Goal: Information Seeking & Learning: Find contact information

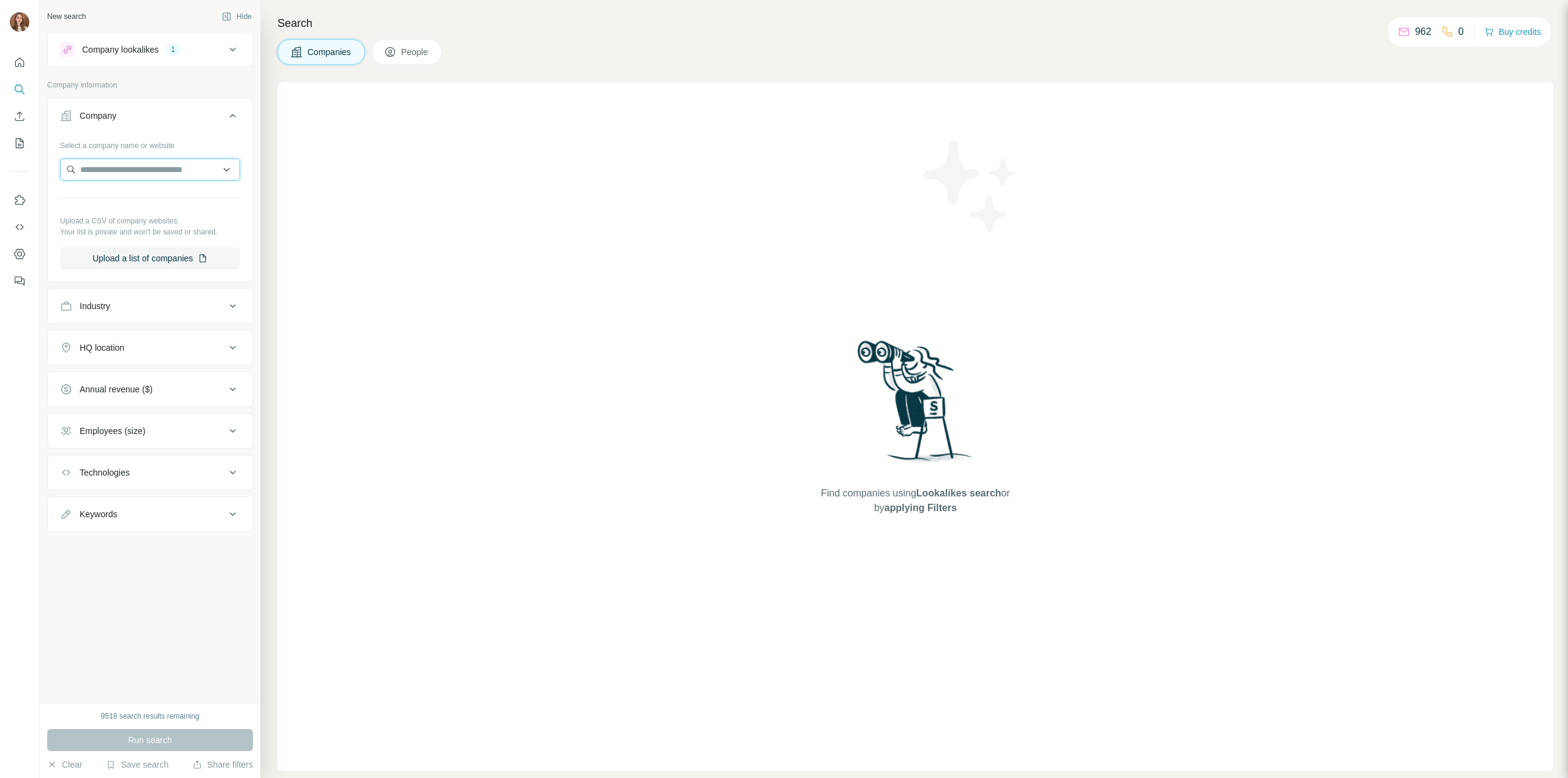
click at [139, 166] on input "text" at bounding box center [150, 169] width 180 height 22
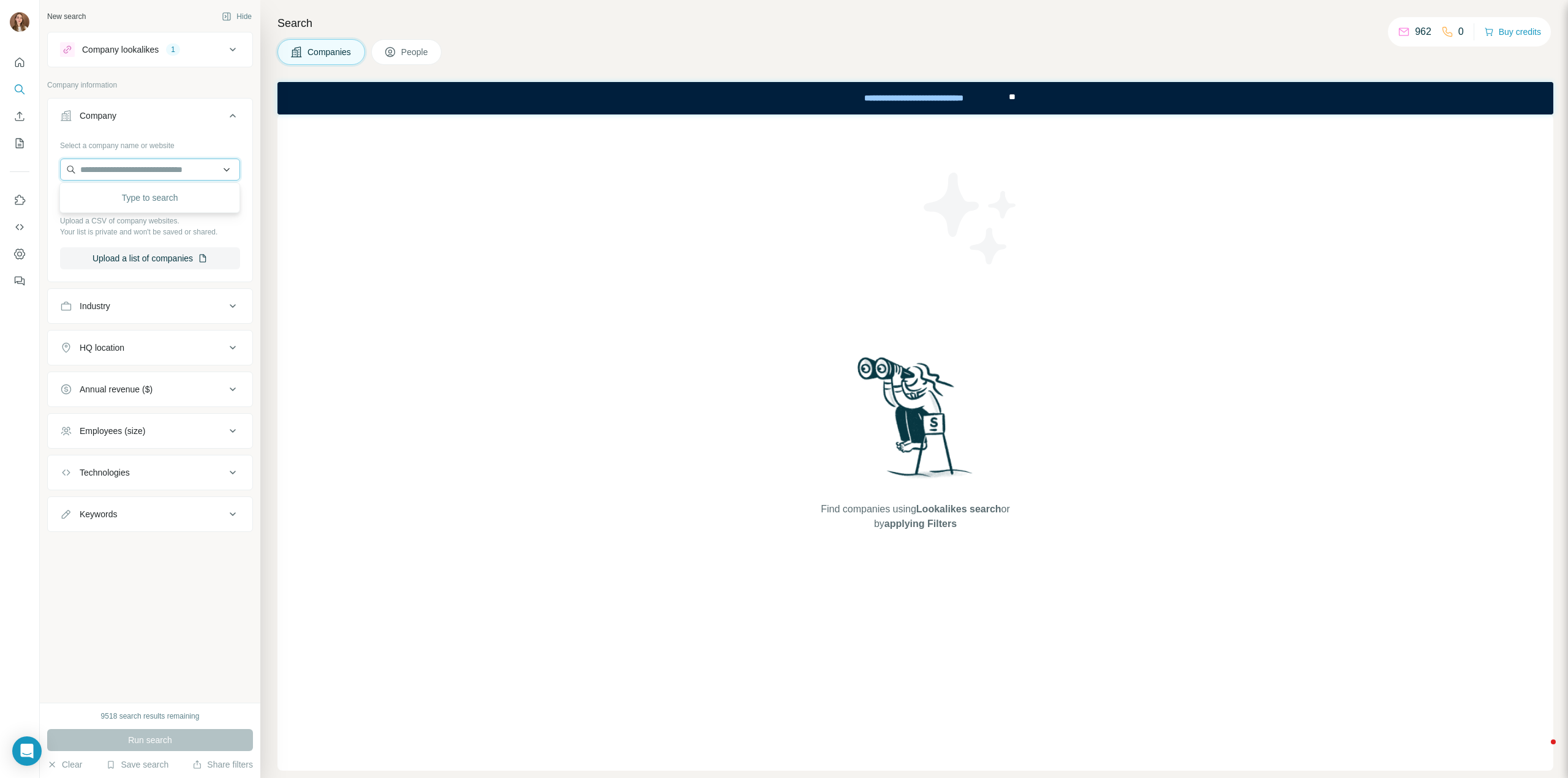
paste input "**********"
type input "**********"
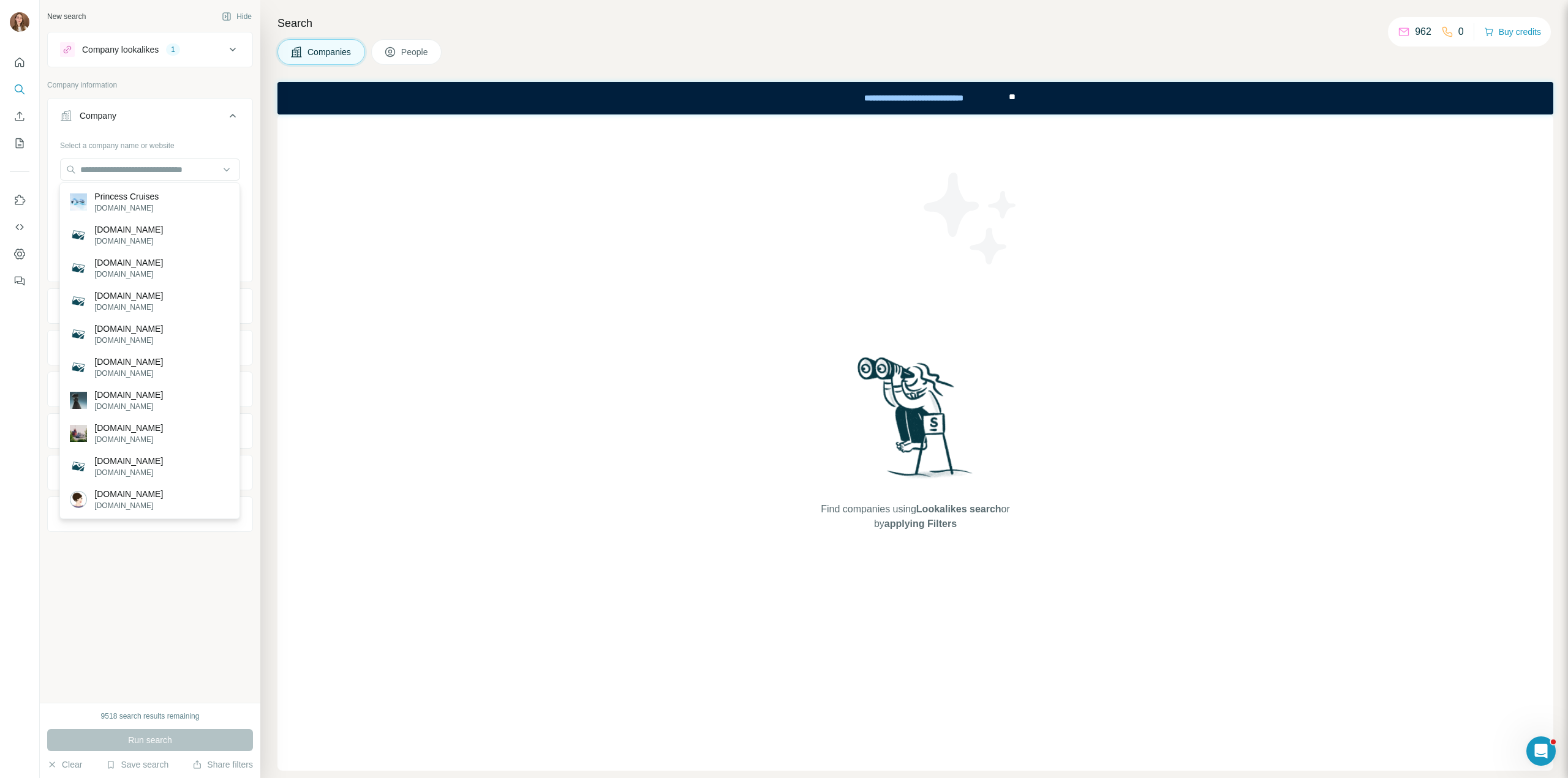
click at [172, 120] on div "Company" at bounding box center [142, 115] width 165 height 12
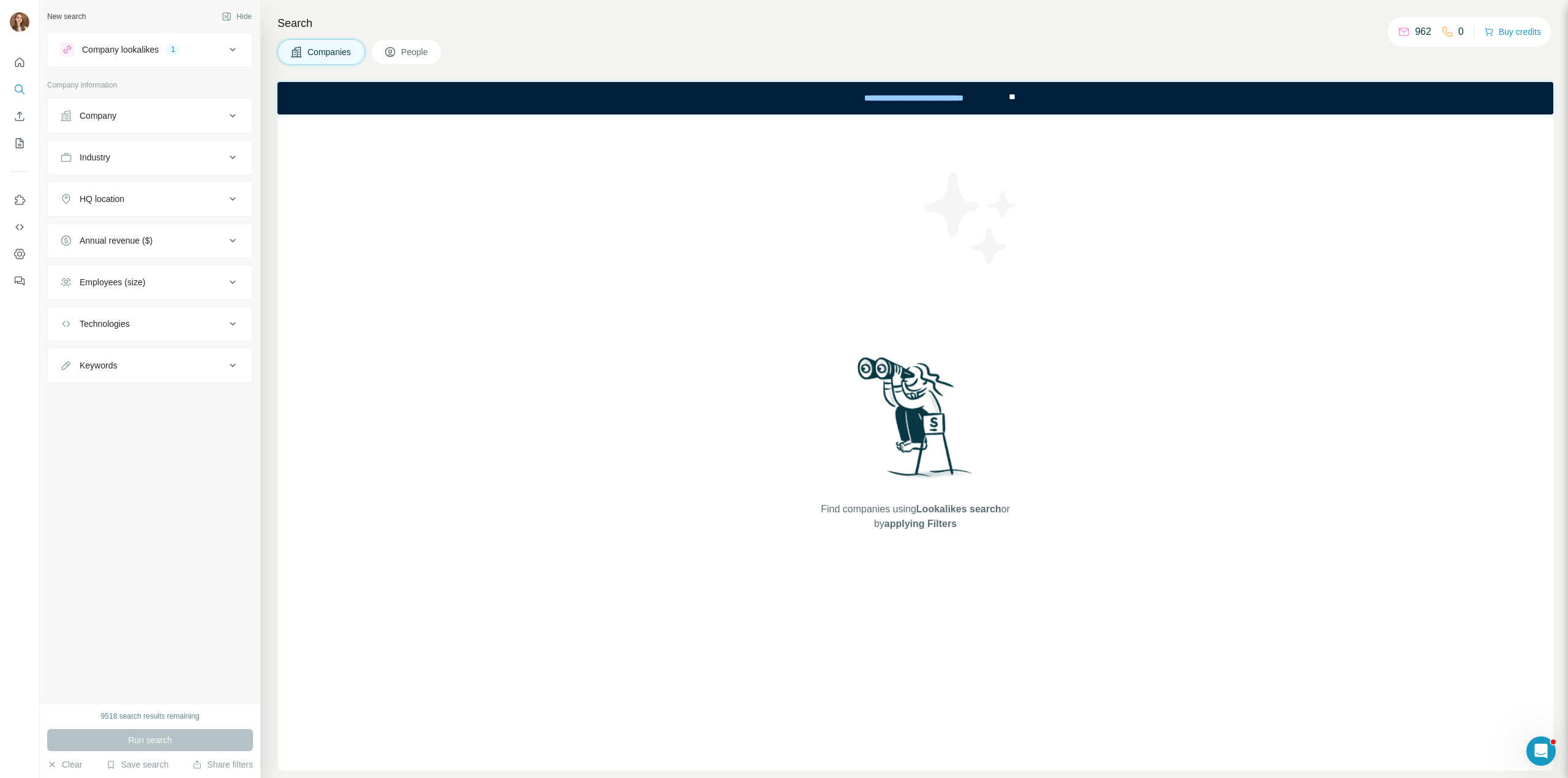
click at [395, 45] on button "People" at bounding box center [406, 51] width 71 height 26
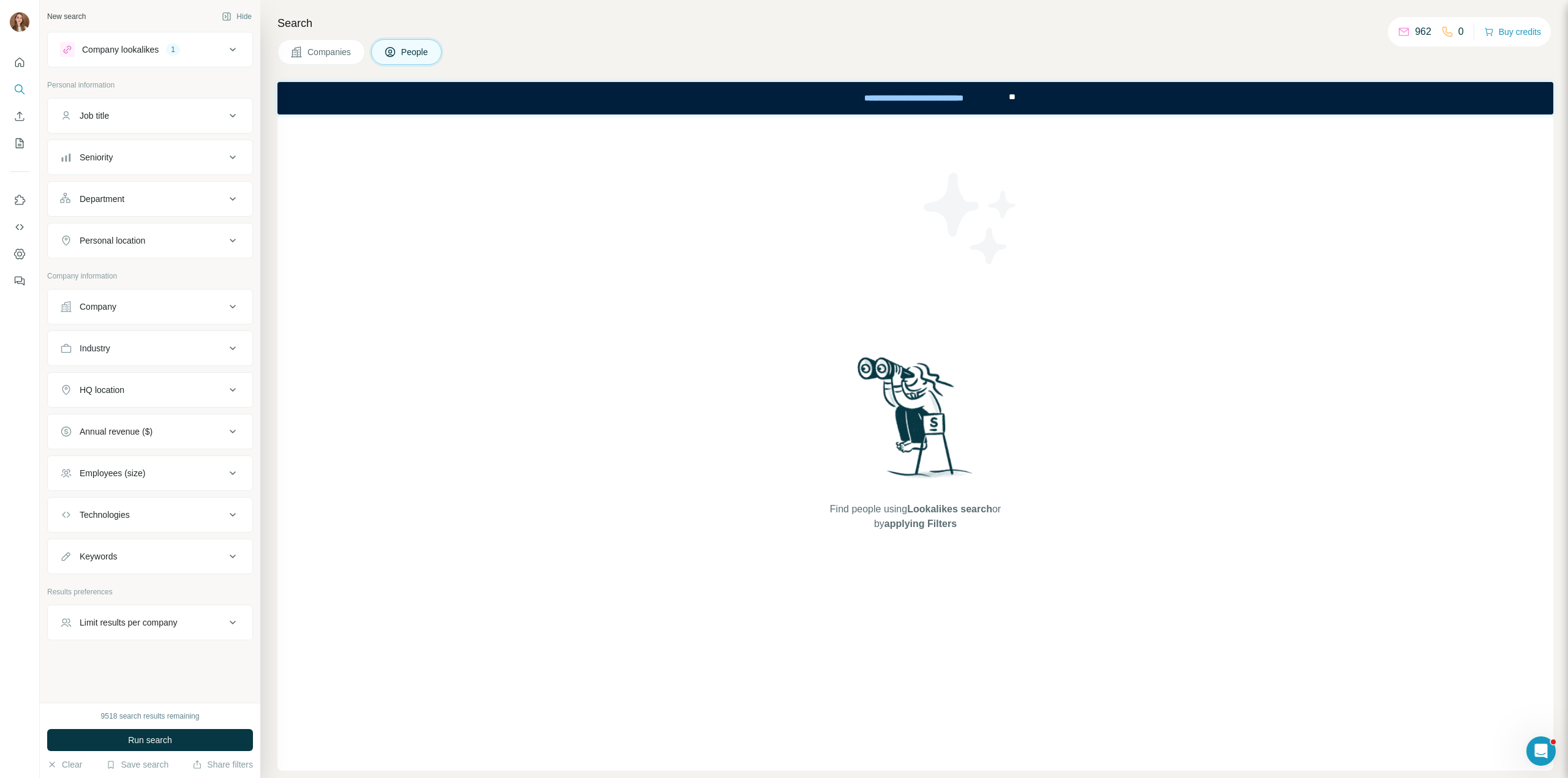
click at [136, 309] on div "Company" at bounding box center [142, 307] width 165 height 12
click at [120, 362] on input "text" at bounding box center [150, 361] width 180 height 22
paste input "**********"
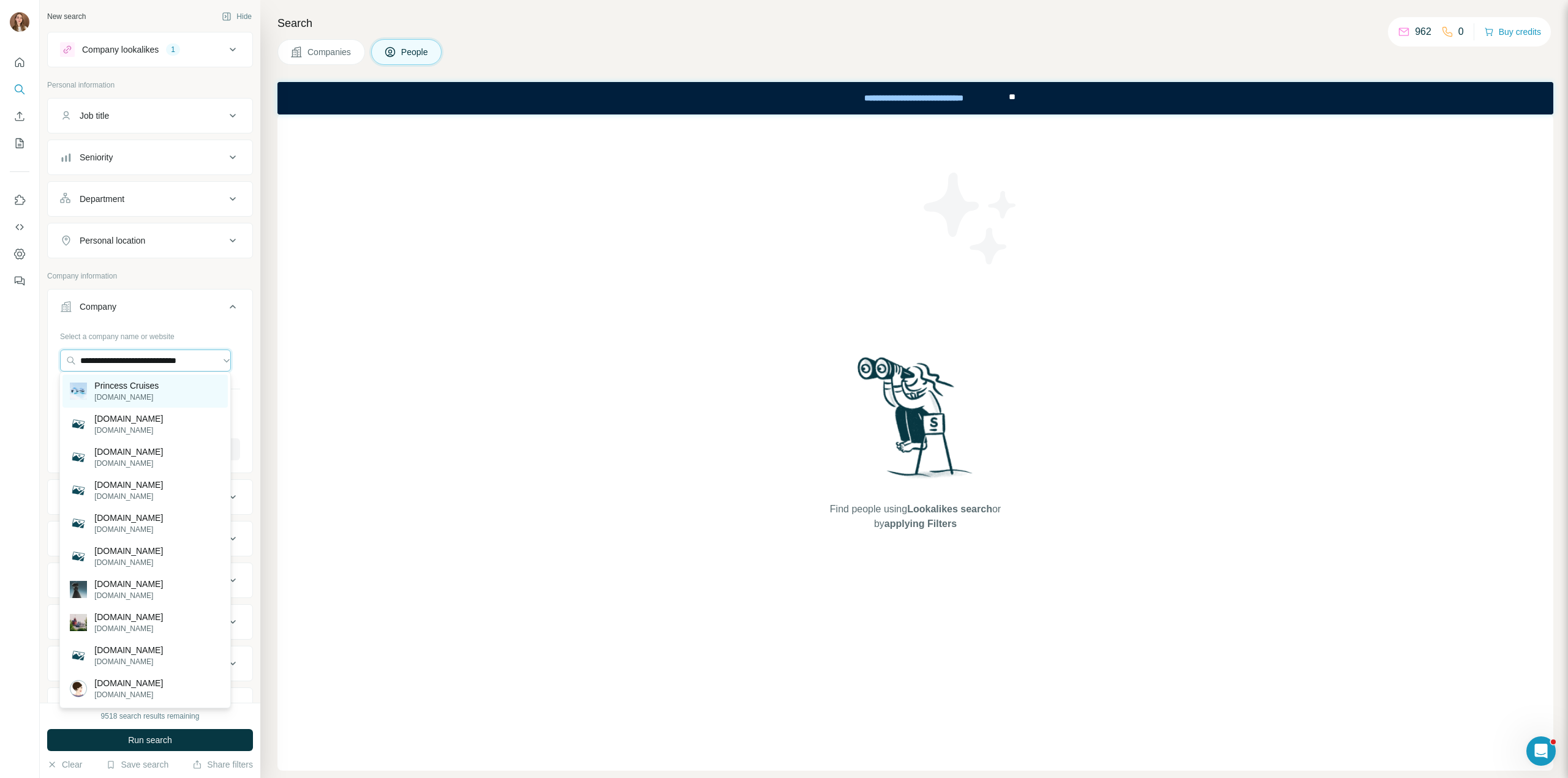
type input "**********"
click at [130, 387] on p "Princess Cruises" at bounding box center [127, 385] width 65 height 12
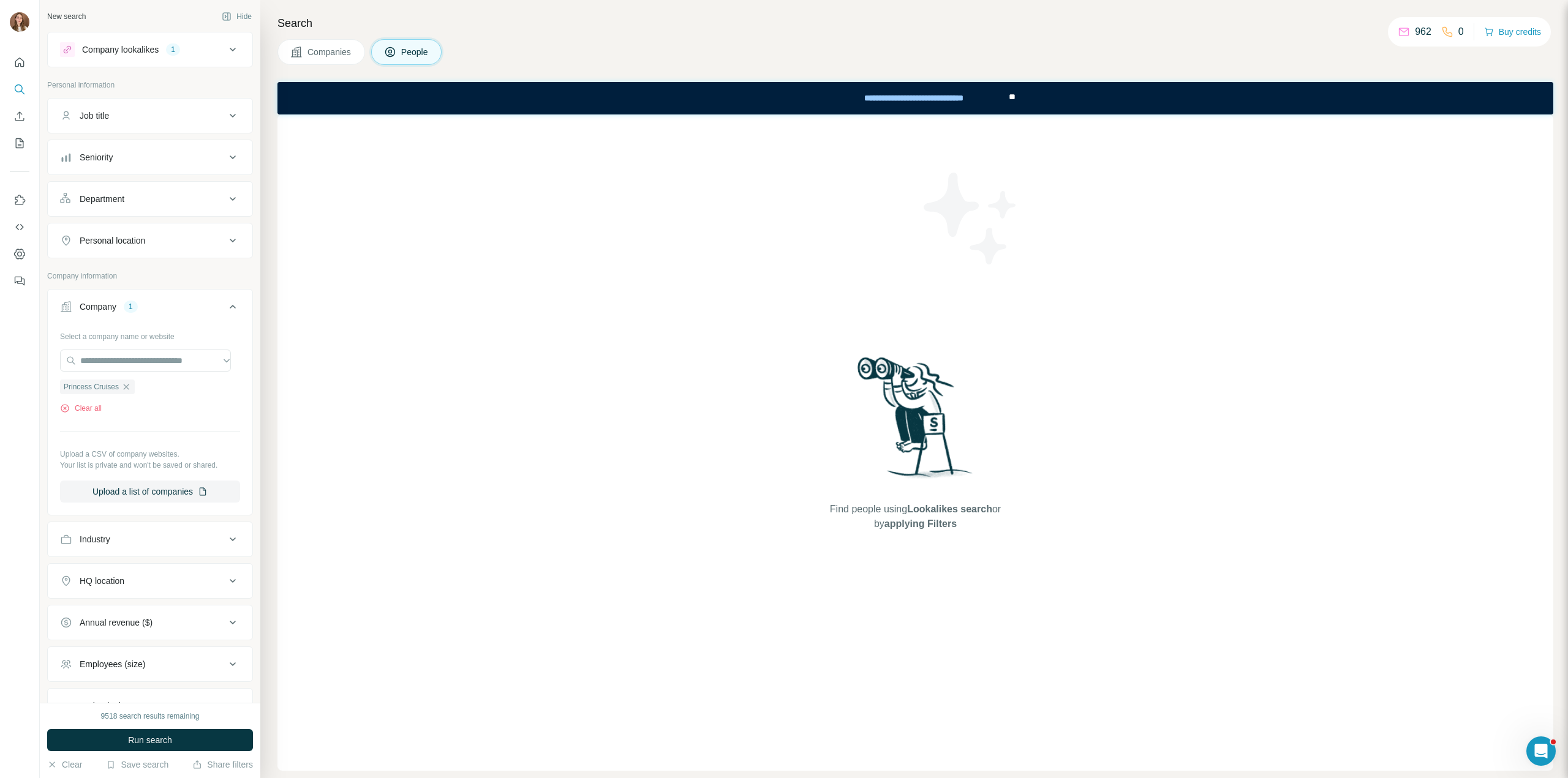
click at [165, 58] on button "Company lookalikes 1" at bounding box center [150, 50] width 205 height 29
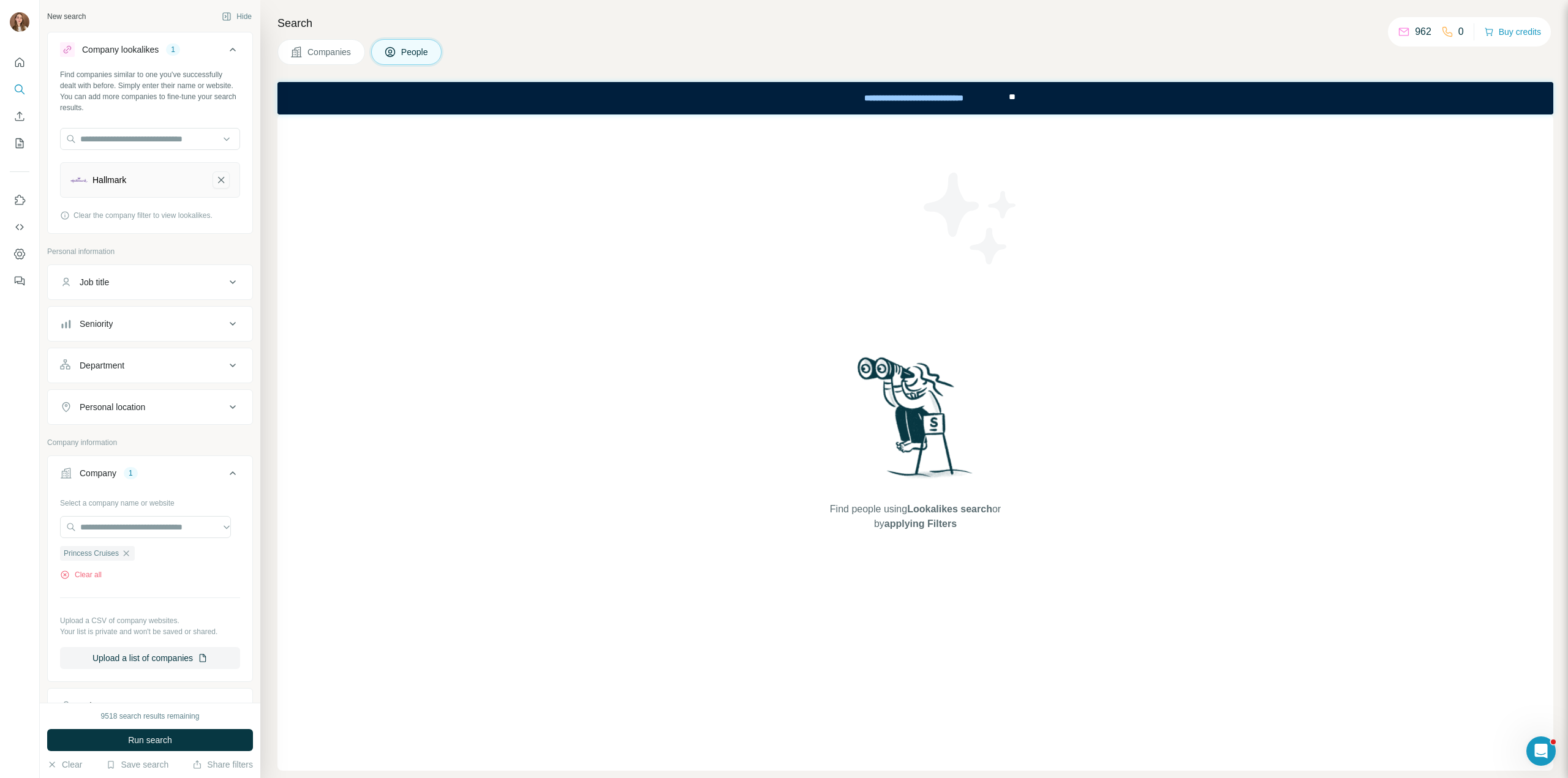
click at [216, 180] on icon "Hallmark-remove-button" at bounding box center [221, 180] width 11 height 12
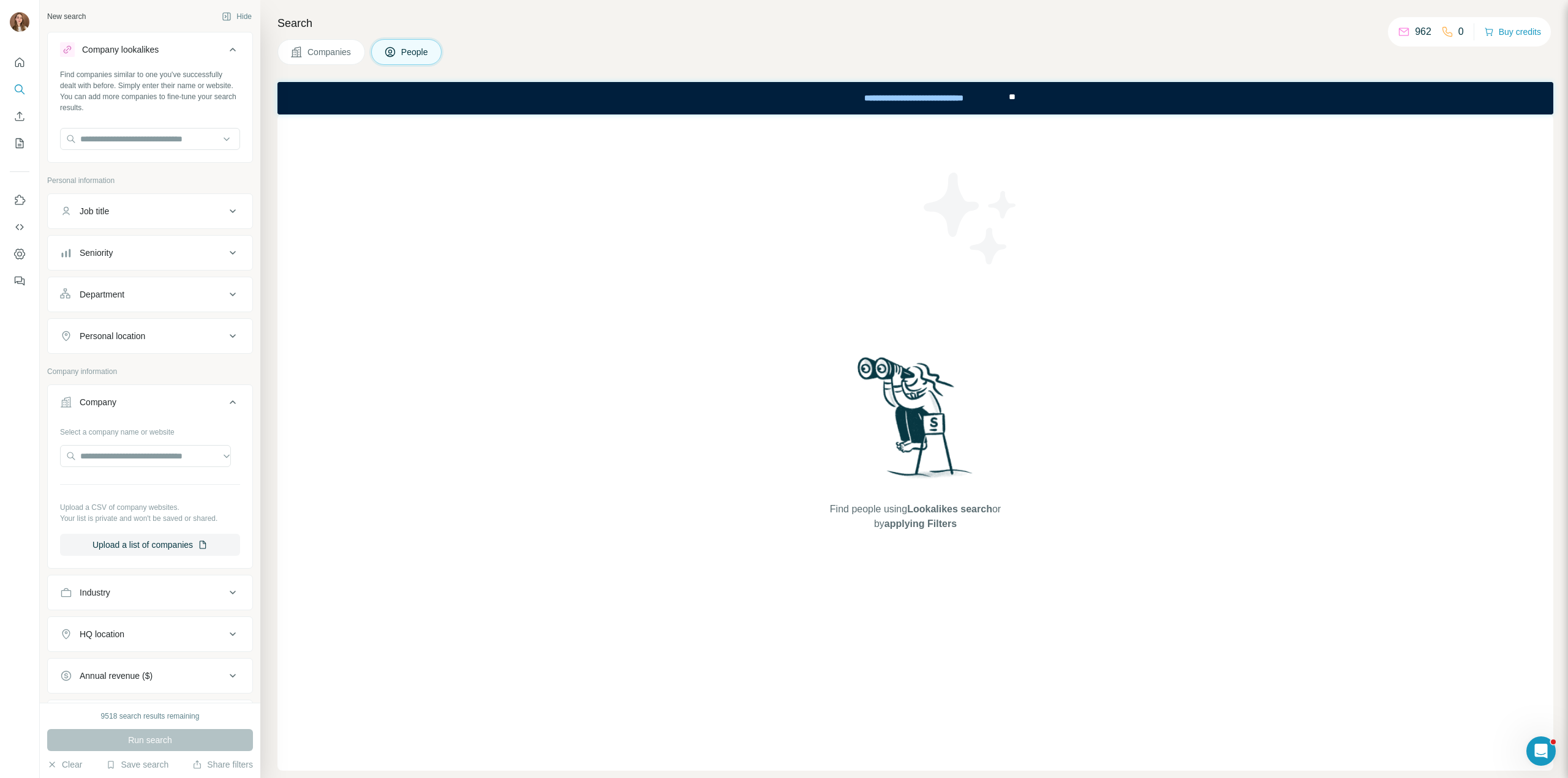
click at [106, 468] on div "Select a company name or website Upload a CSV of company websites. Your list is…" at bounding box center [150, 488] width 180 height 134
click at [105, 460] on input "text" at bounding box center [145, 456] width 171 height 22
paste input "**********"
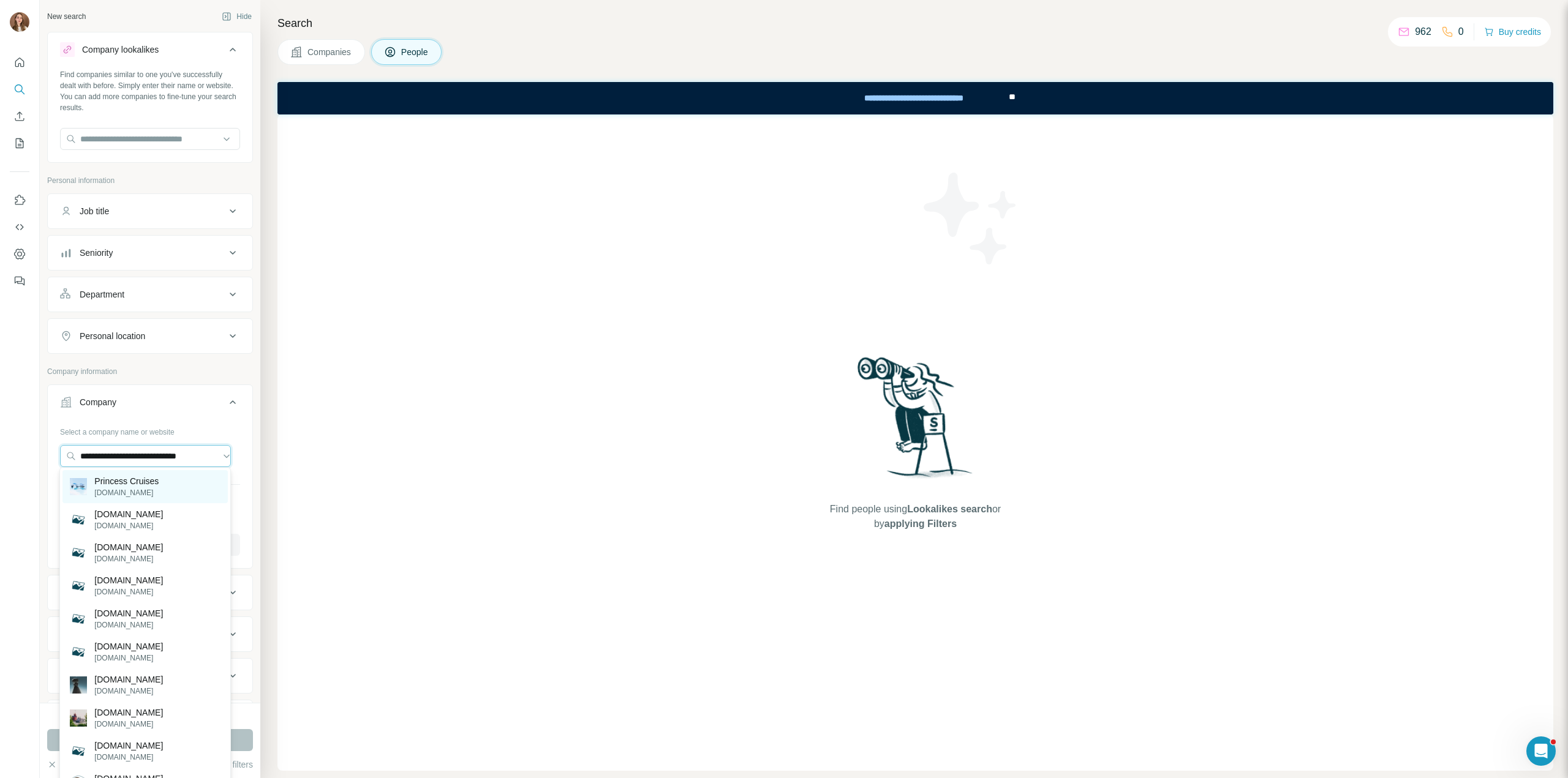
type input "**********"
click at [124, 482] on p "Princess Cruises" at bounding box center [127, 481] width 65 height 12
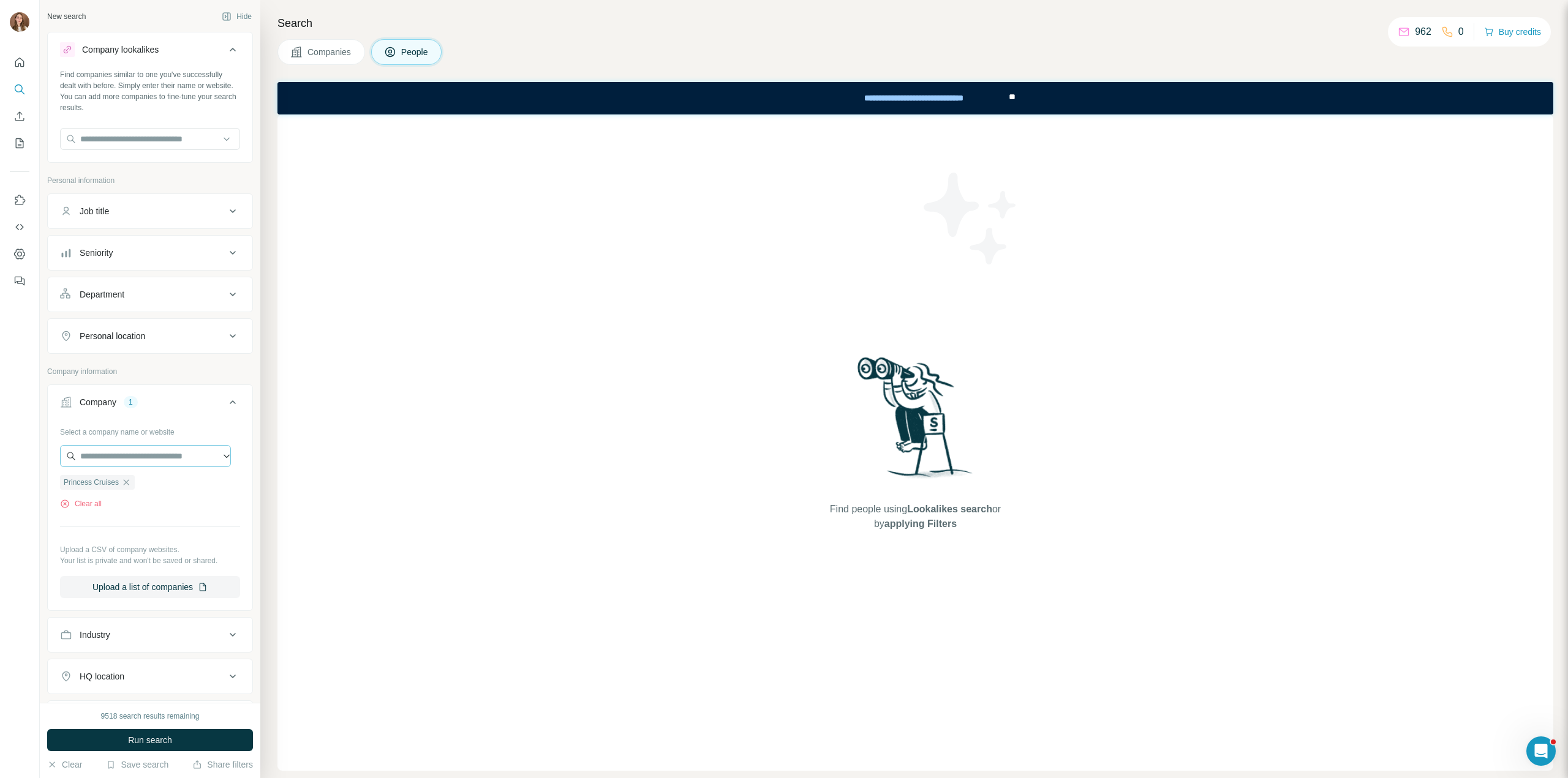
scroll to position [274, 0]
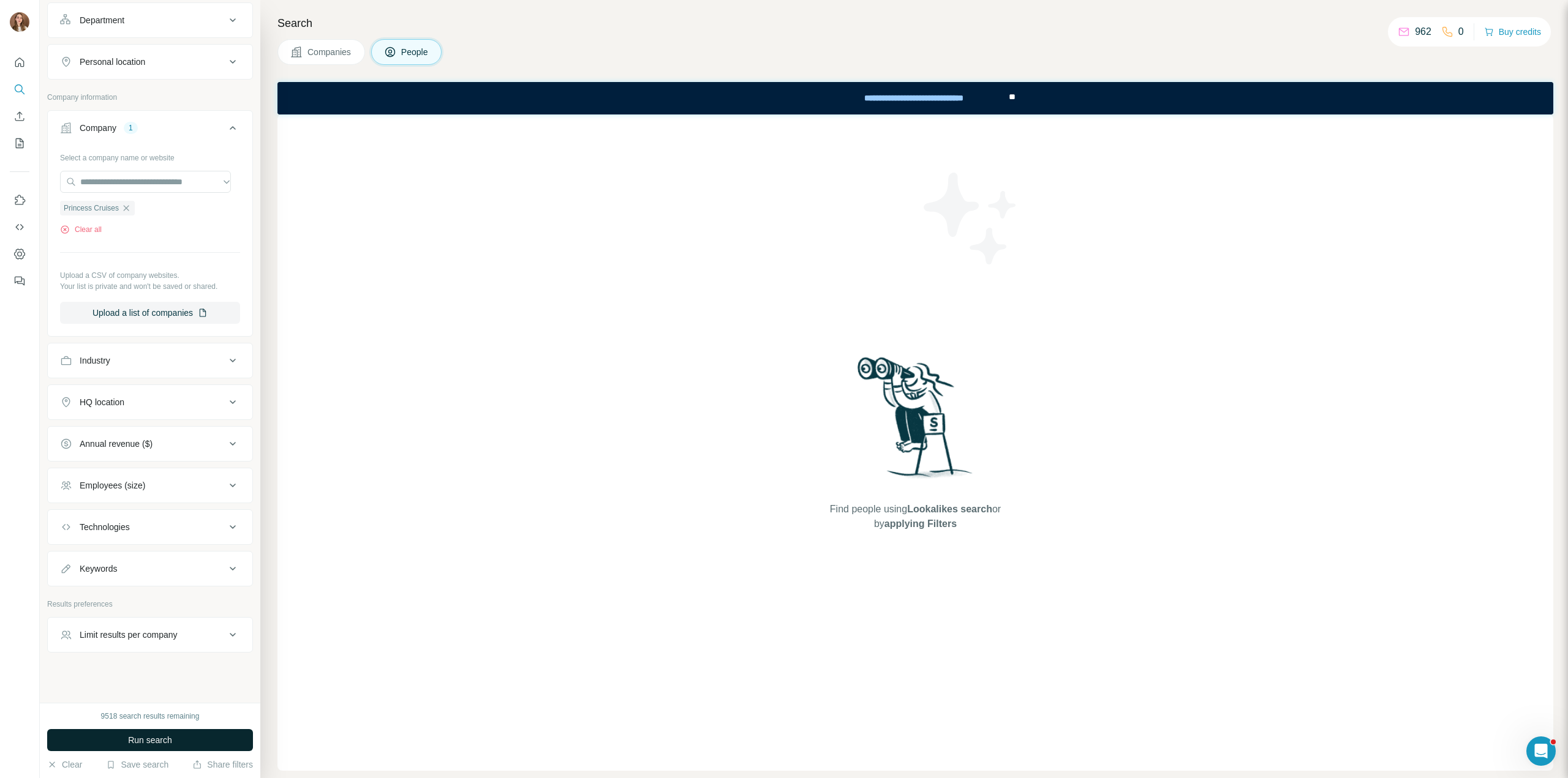
click at [173, 738] on button "Run search" at bounding box center [150, 740] width 205 height 22
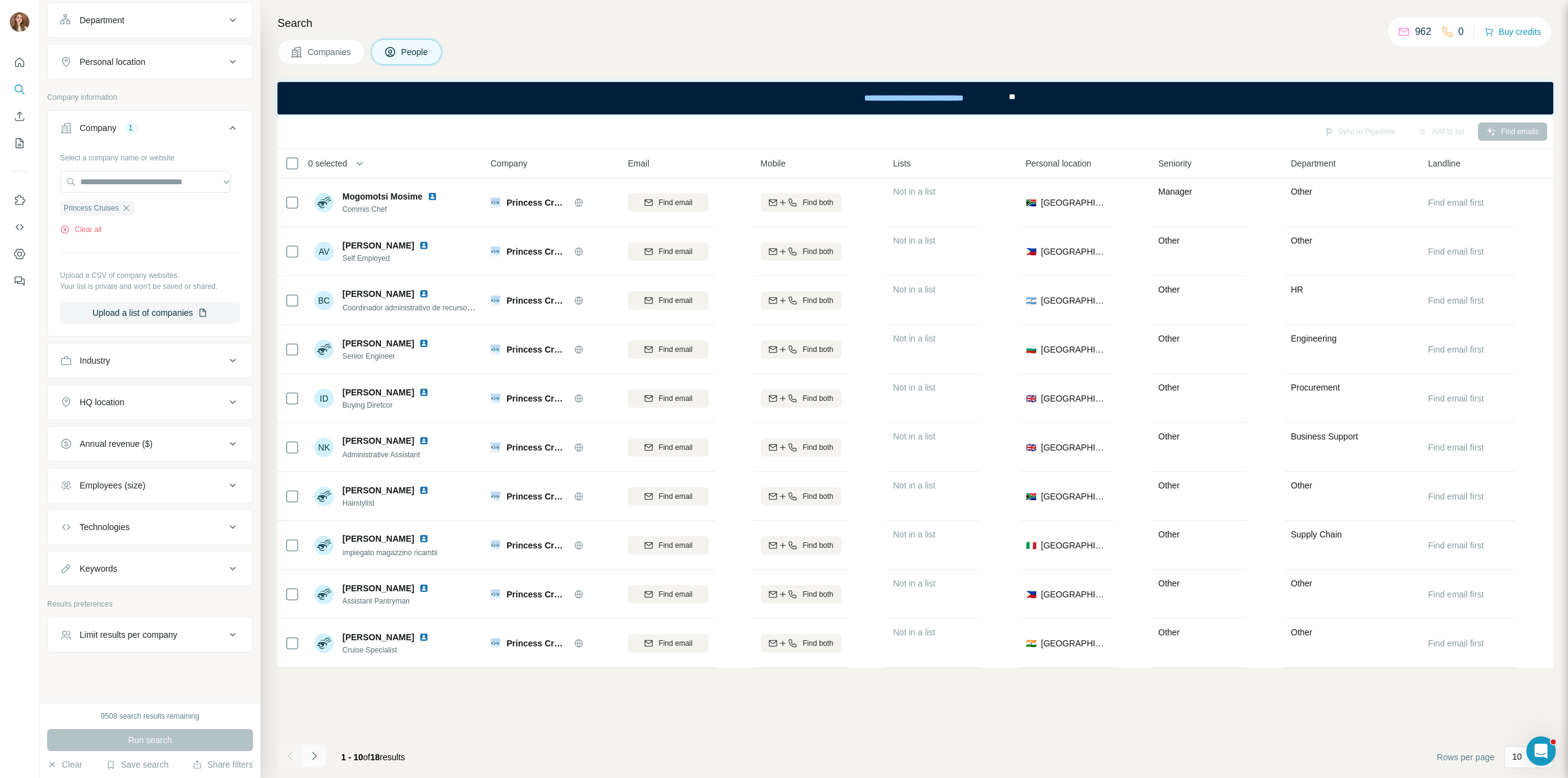
click at [315, 764] on button "Navigate to next page" at bounding box center [313, 755] width 24 height 24
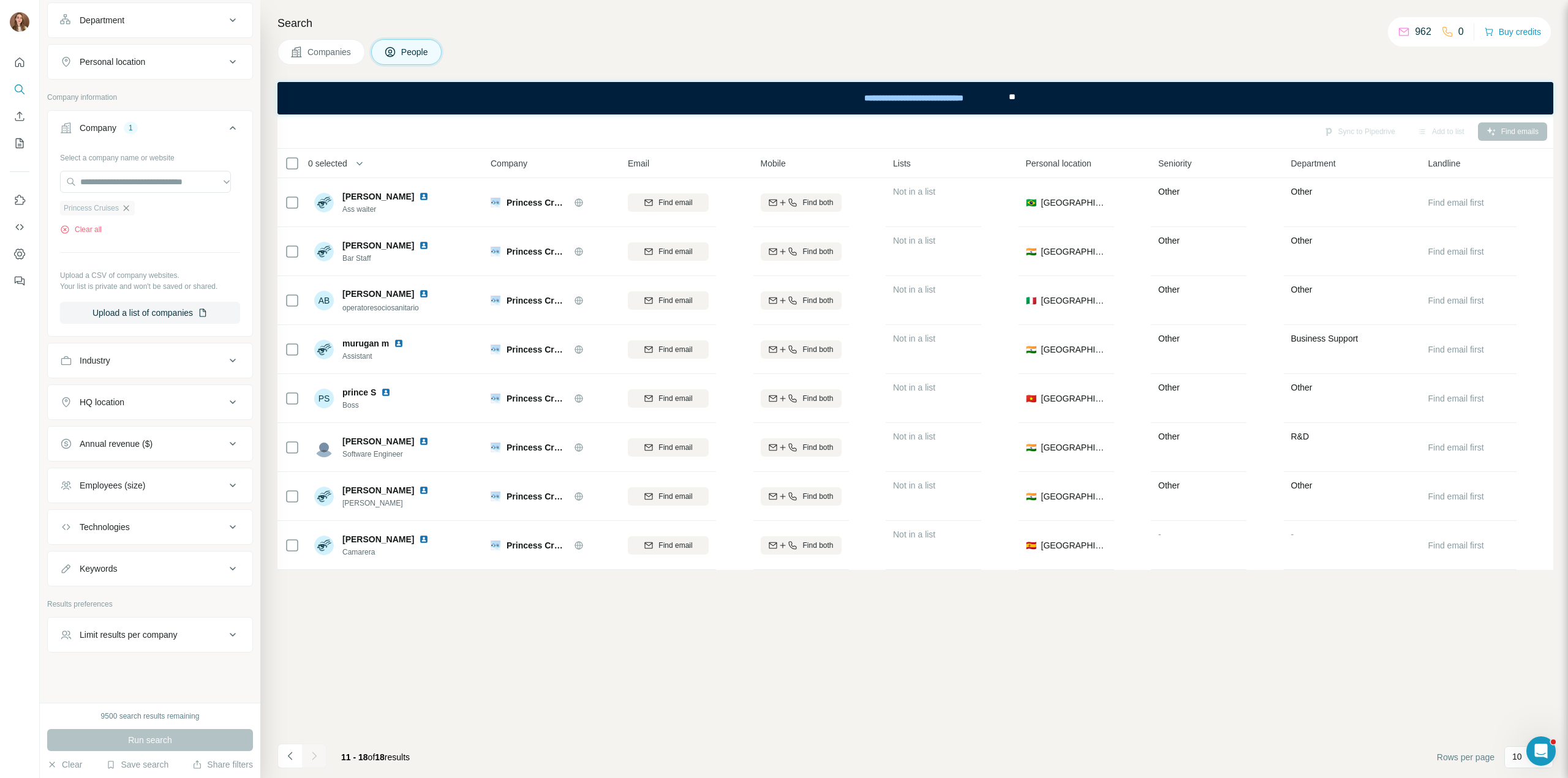
click at [129, 203] on icon "button" at bounding box center [125, 208] width 10 height 10
click at [117, 220] on input "text" at bounding box center [145, 224] width 171 height 22
paste input "**********"
type input "**********"
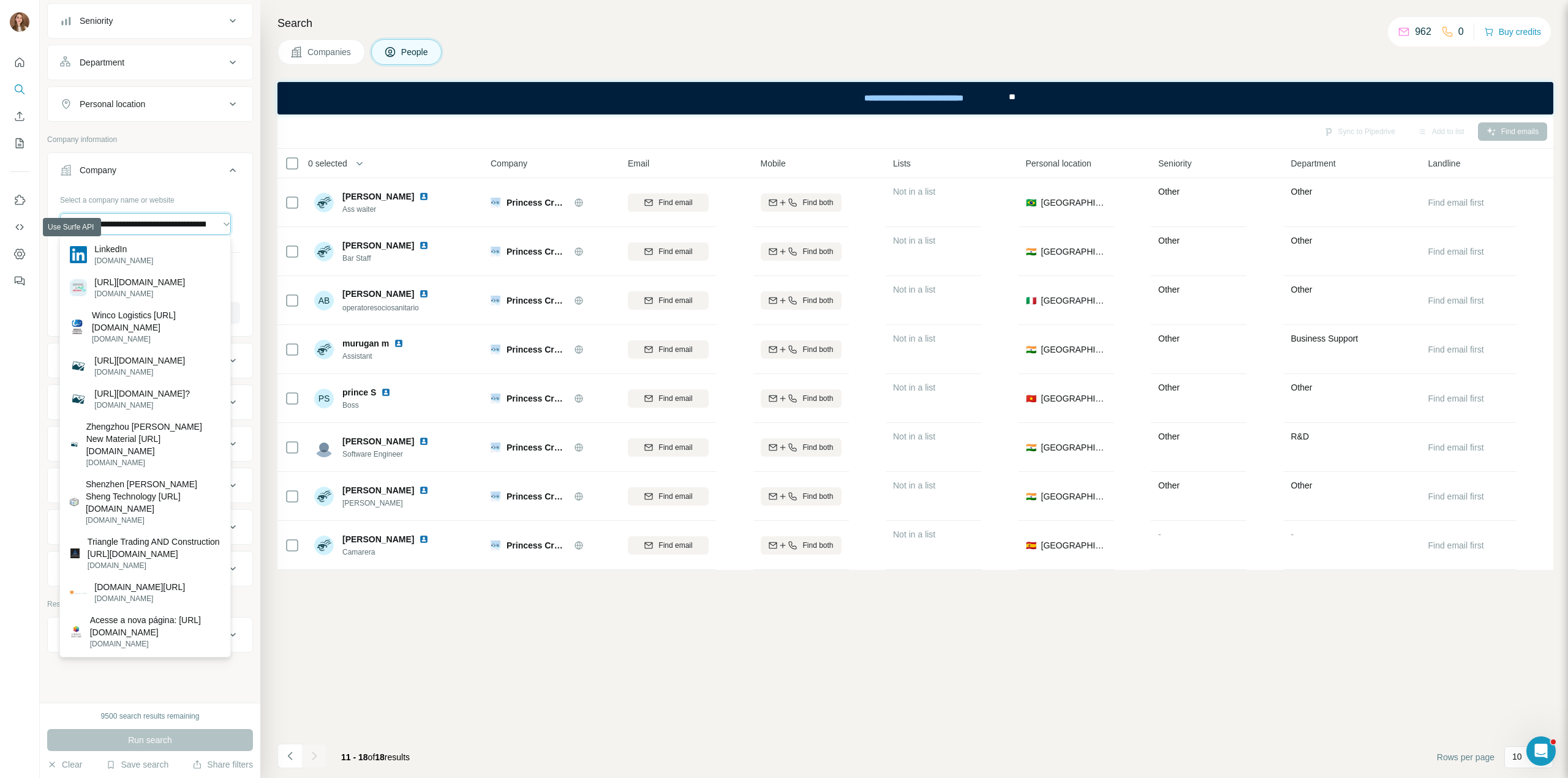
drag, startPoint x: 208, startPoint y: 224, endPoint x: 15, endPoint y: 239, distance: 193.6
click at [15, 239] on div "**********" at bounding box center [784, 389] width 1568 height 778
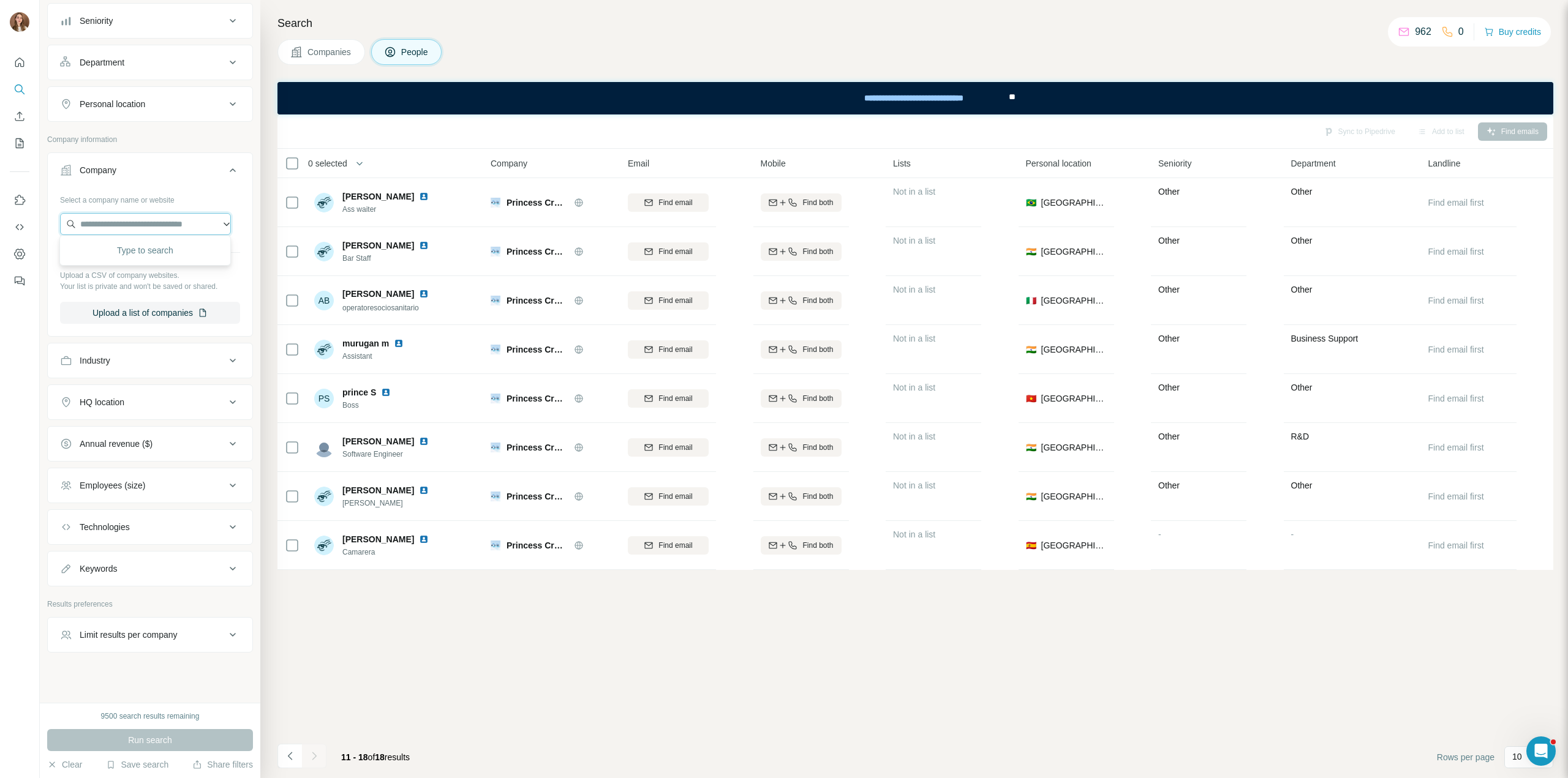
click at [98, 213] on input "text" at bounding box center [145, 224] width 171 height 22
paste input "**********"
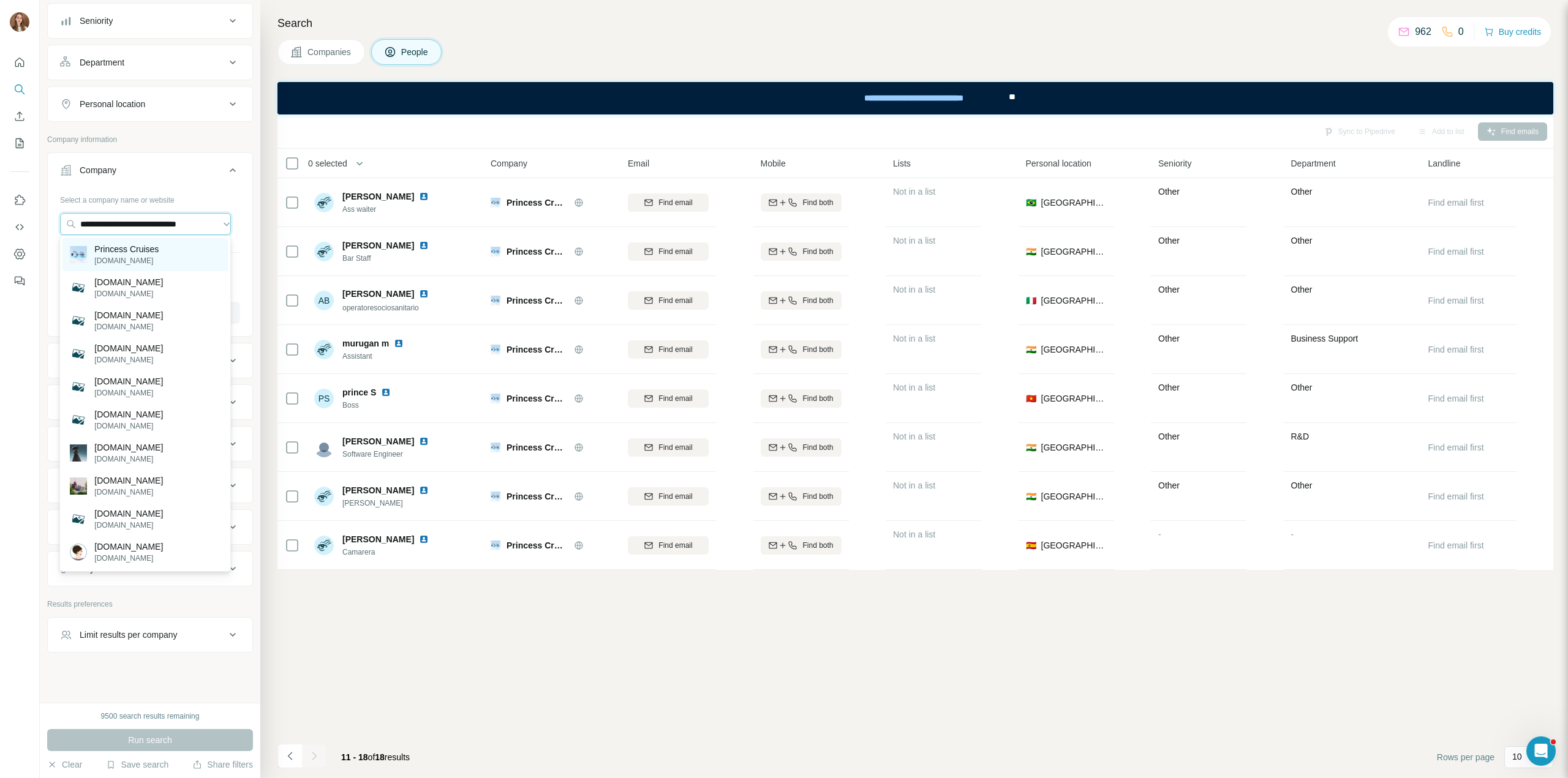
type input "**********"
click at [120, 246] on p "Princess Cruises" at bounding box center [127, 249] width 65 height 12
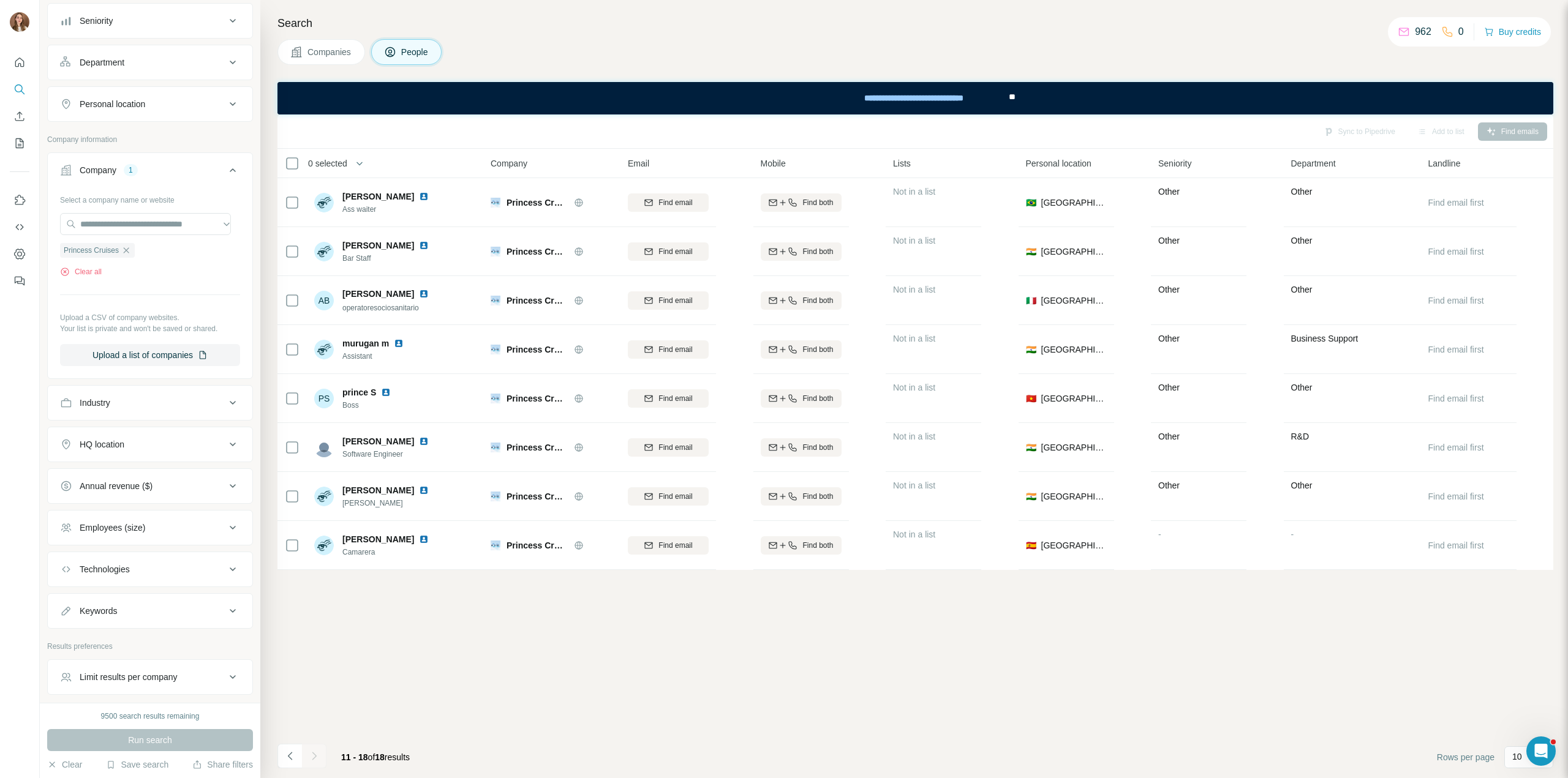
scroll to position [48, 0]
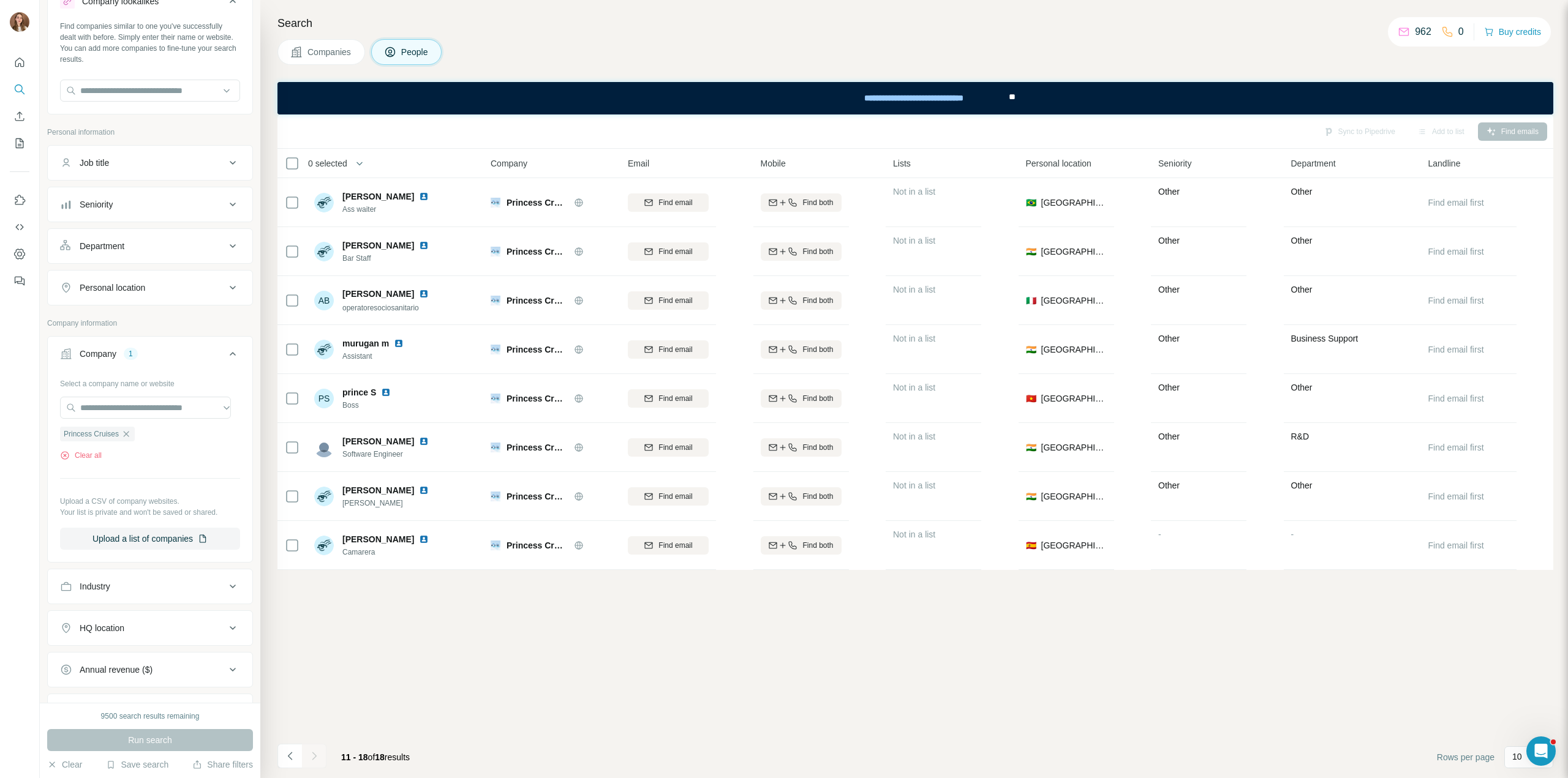
click at [123, 213] on button "Seniority" at bounding box center [150, 205] width 205 height 29
click at [124, 209] on div "Seniority" at bounding box center [142, 204] width 165 height 12
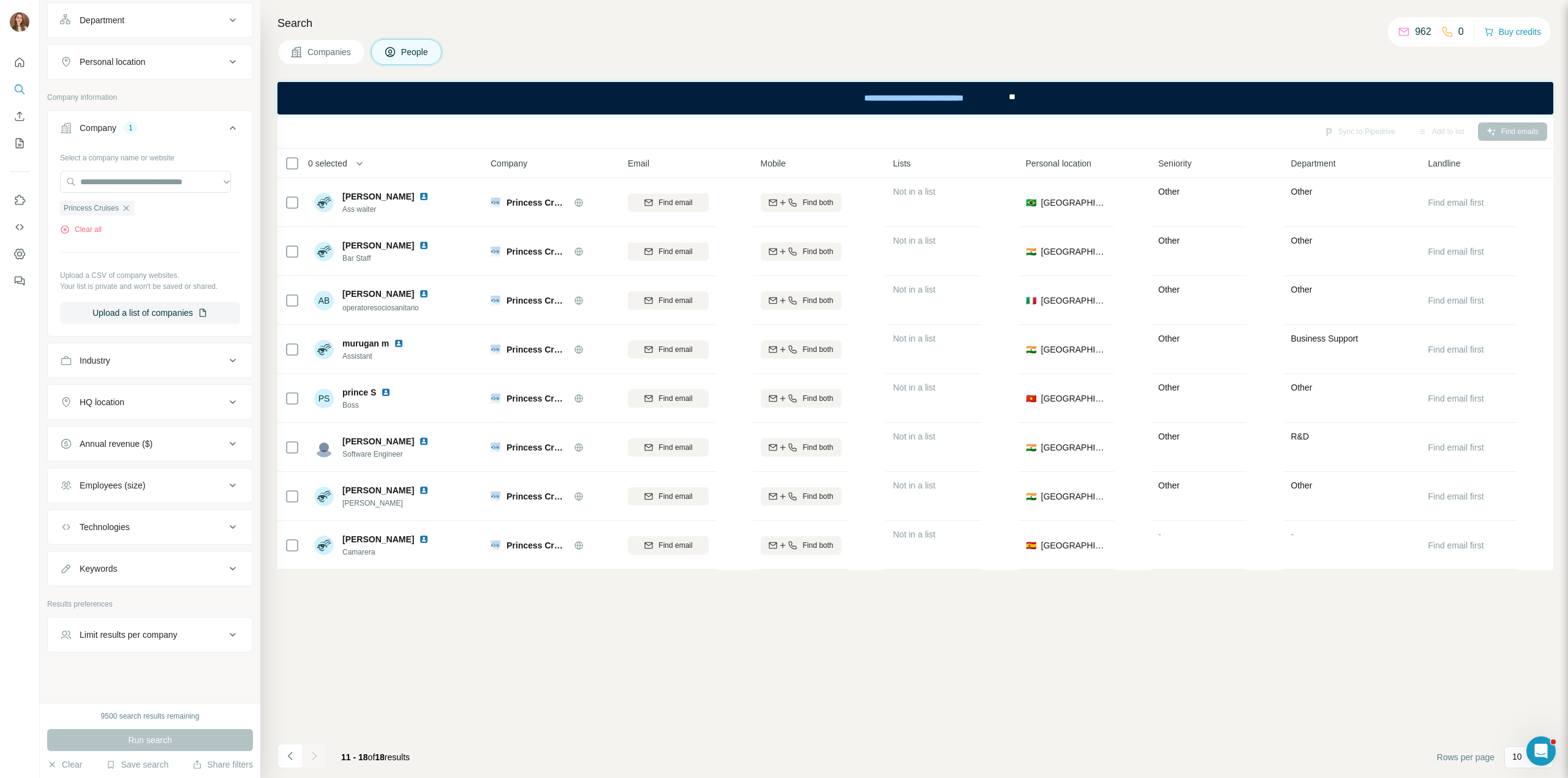
click at [158, 263] on div "Select a company name or website Princess Cruises Clear all Upload a CSV of com…" at bounding box center [150, 235] width 180 height 176
click at [212, 138] on button "Company 1" at bounding box center [150, 130] width 205 height 34
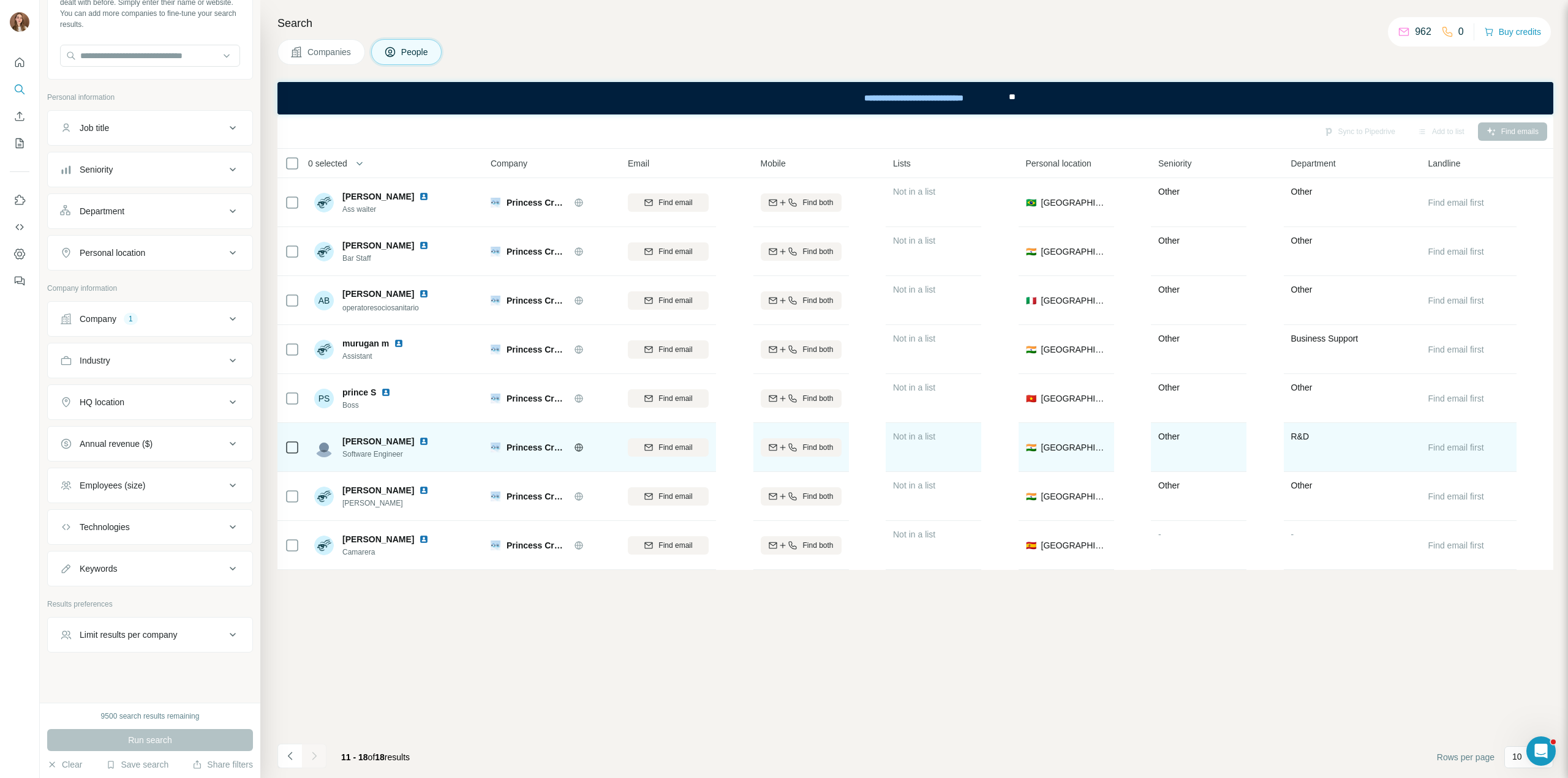
click at [583, 447] on icon at bounding box center [578, 447] width 10 height 10
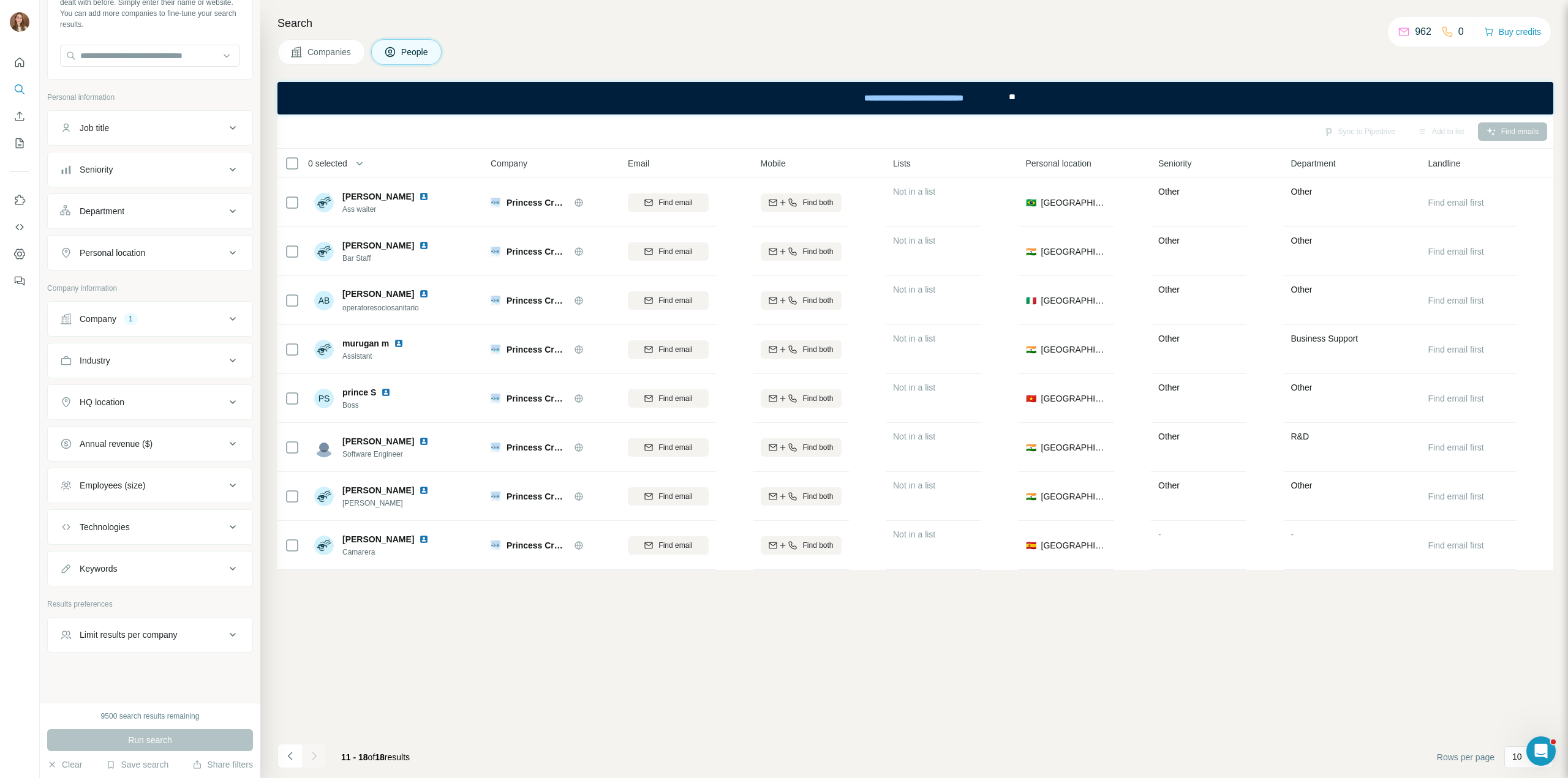
click at [125, 324] on button "Company 1" at bounding box center [150, 319] width 205 height 29
click at [122, 391] on div "Princess Cruises" at bounding box center [98, 398] width 75 height 15
click at [129, 400] on icon "button" at bounding box center [125, 399] width 10 height 10
drag, startPoint x: 96, startPoint y: 348, endPoint x: 95, endPoint y: 362, distance: 14.0
click at [95, 350] on div "Select a company name or website" at bounding box center [150, 347] width 180 height 16
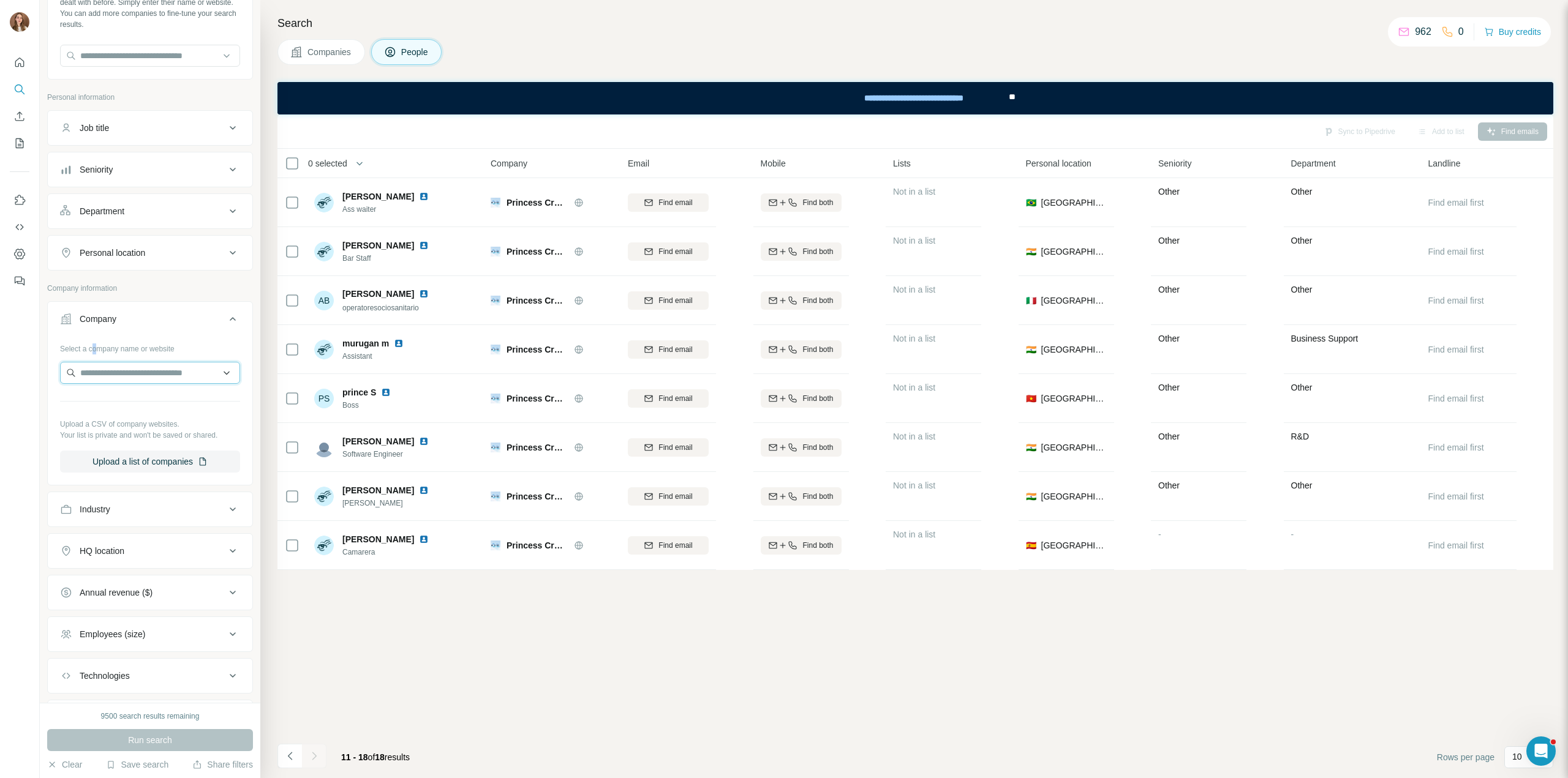
click at [96, 367] on input "text" at bounding box center [150, 373] width 180 height 22
paste input "**********"
type input "**********"
click at [135, 405] on p "[DOMAIN_NAME]" at bounding box center [135, 409] width 81 height 11
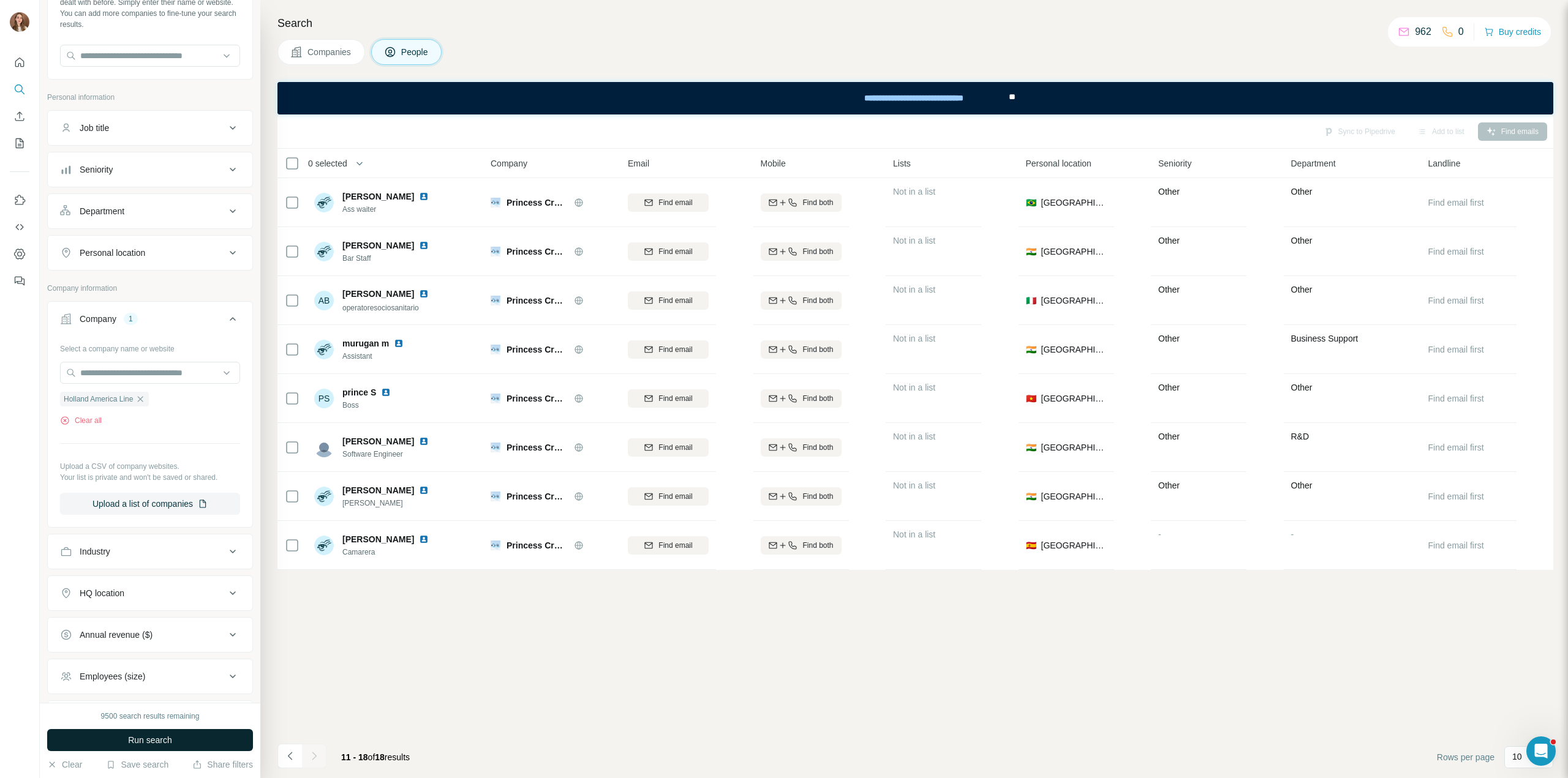
click at [158, 735] on span "Run search" at bounding box center [150, 740] width 44 height 12
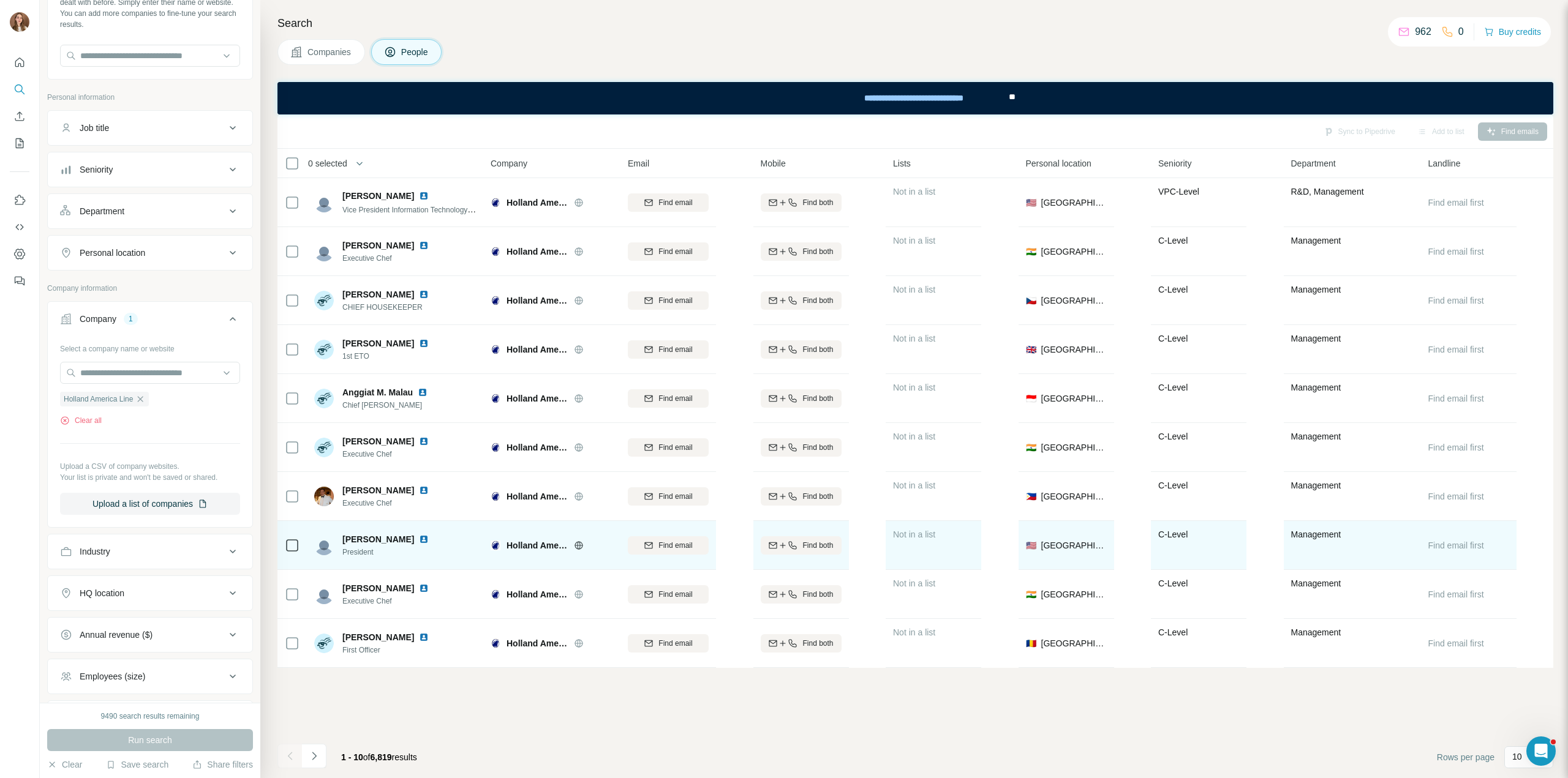
click at [429, 540] on img at bounding box center [423, 539] width 10 height 10
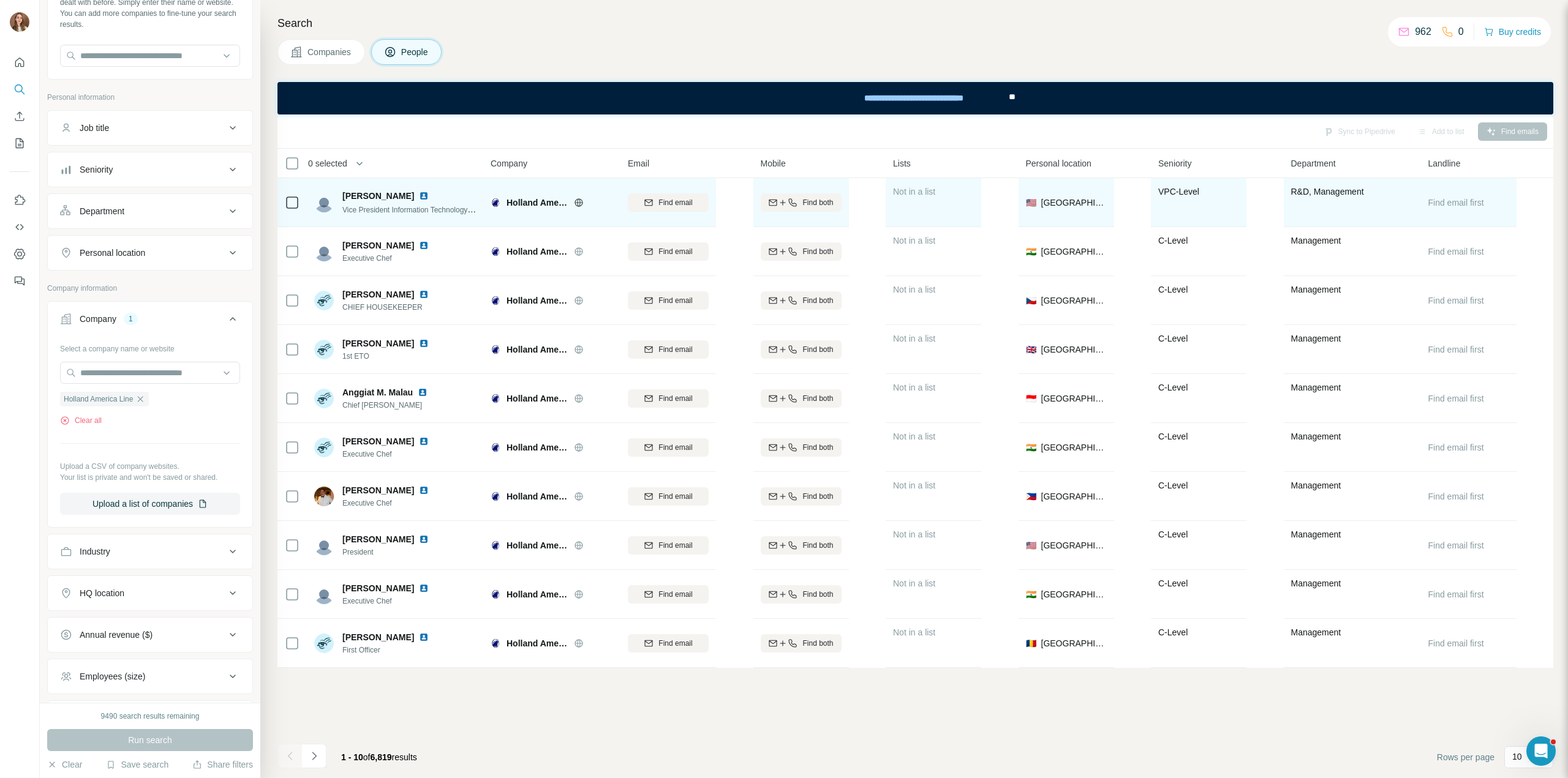
click at [420, 198] on img at bounding box center [423, 195] width 10 height 10
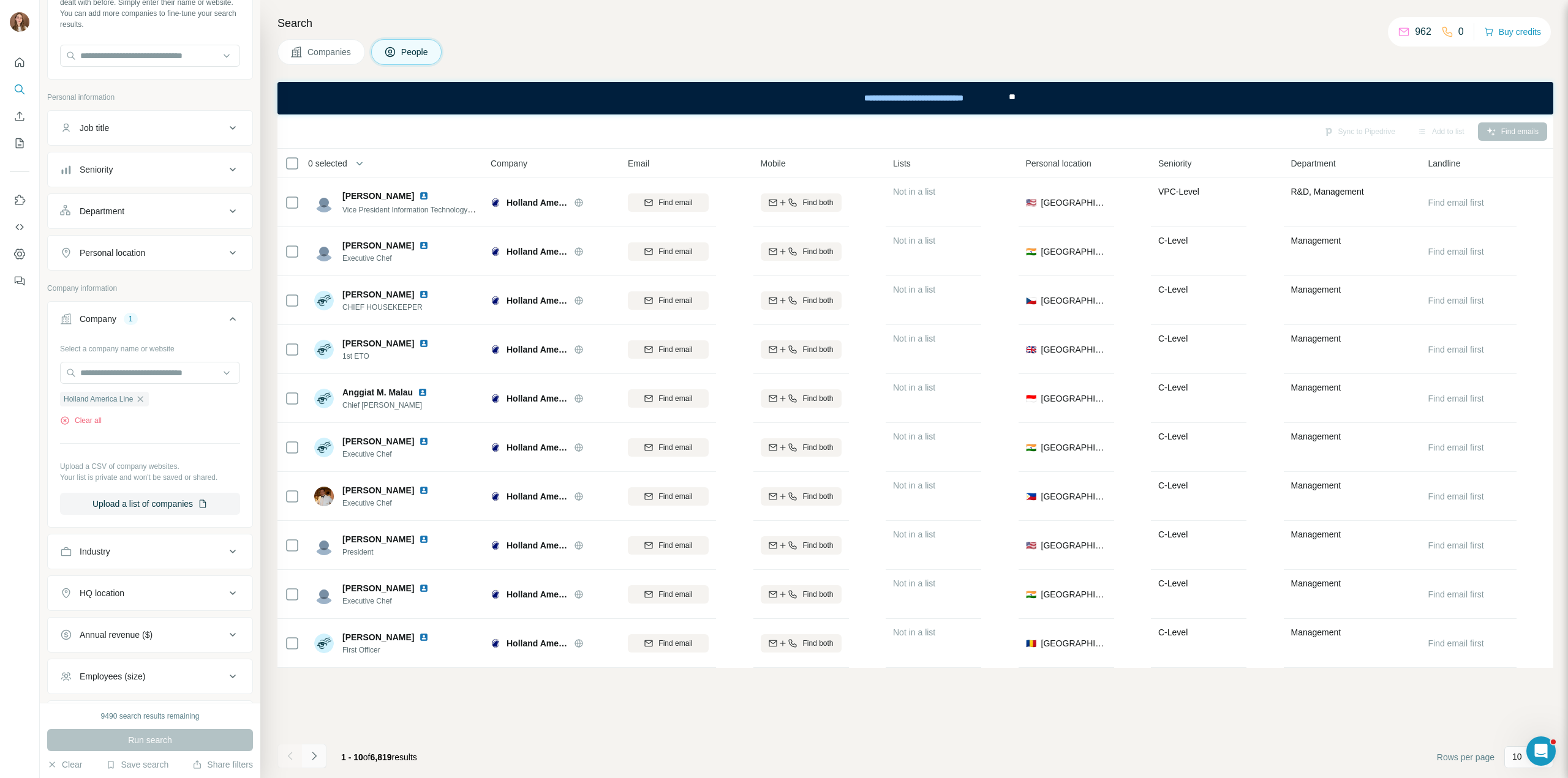
click at [312, 762] on icon "Navigate to next page" at bounding box center [314, 755] width 12 height 12
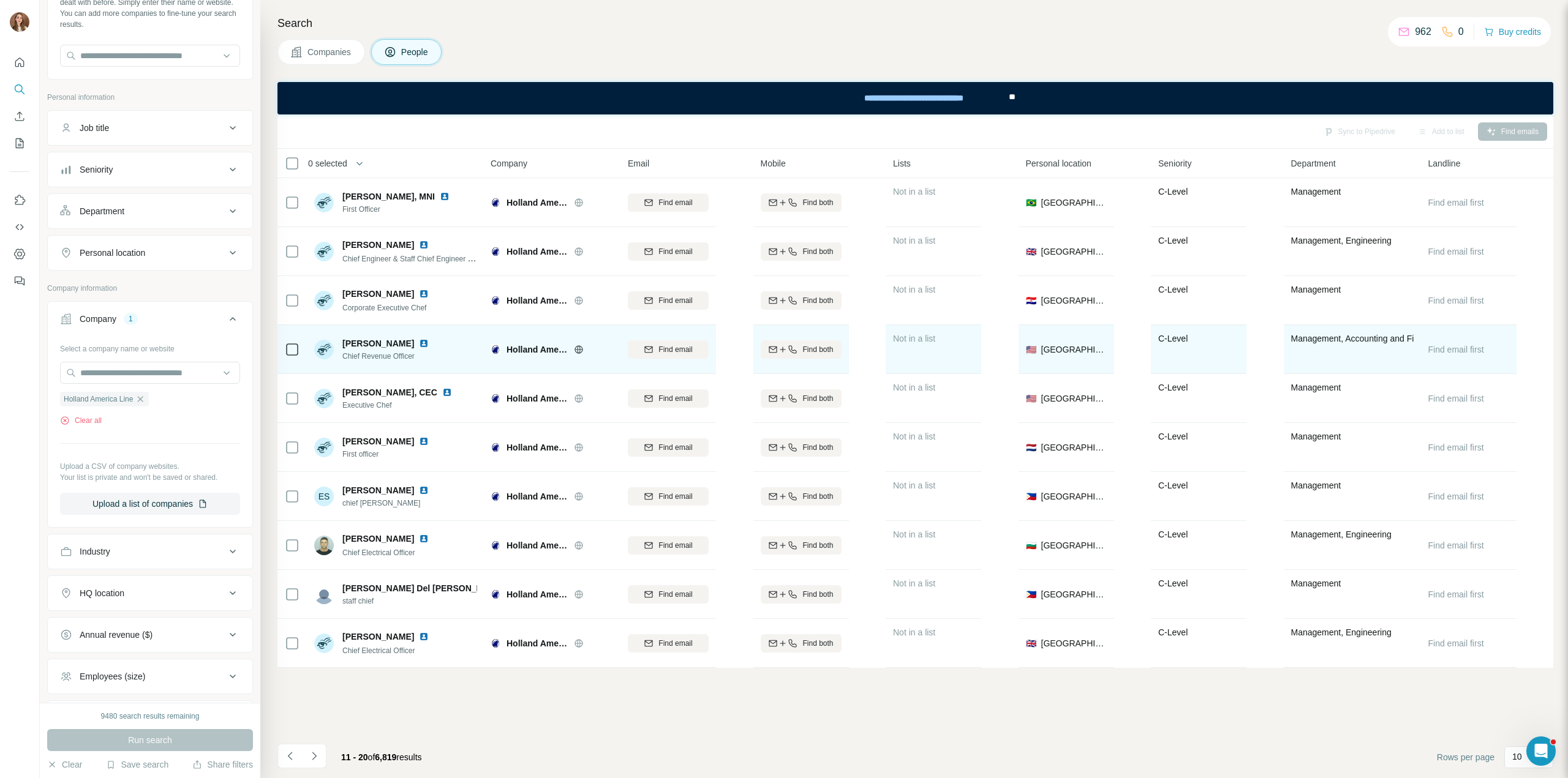
click at [419, 339] on img at bounding box center [423, 343] width 10 height 10
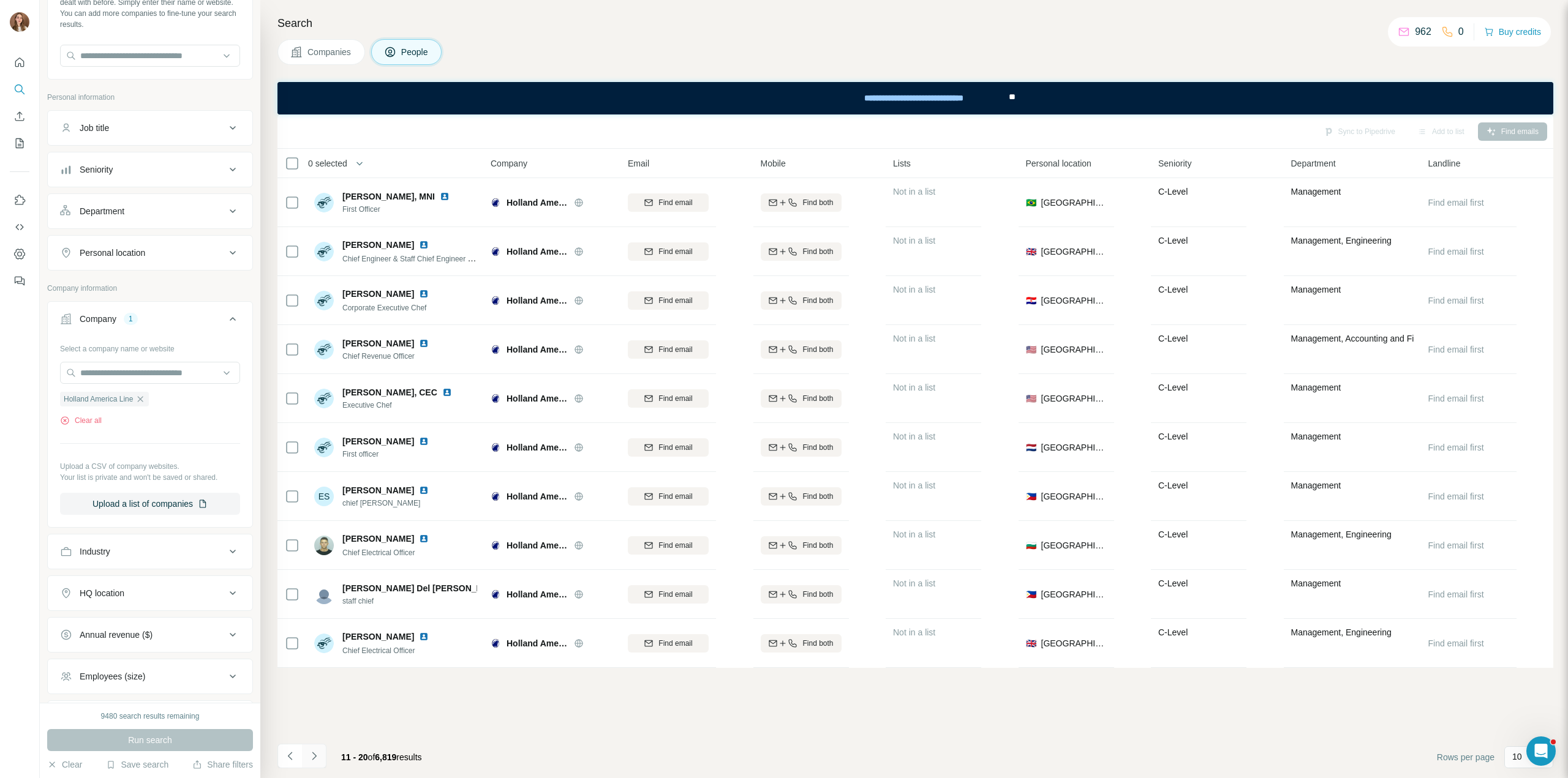
click at [313, 755] on icon "Navigate to next page" at bounding box center [314, 755] width 12 height 12
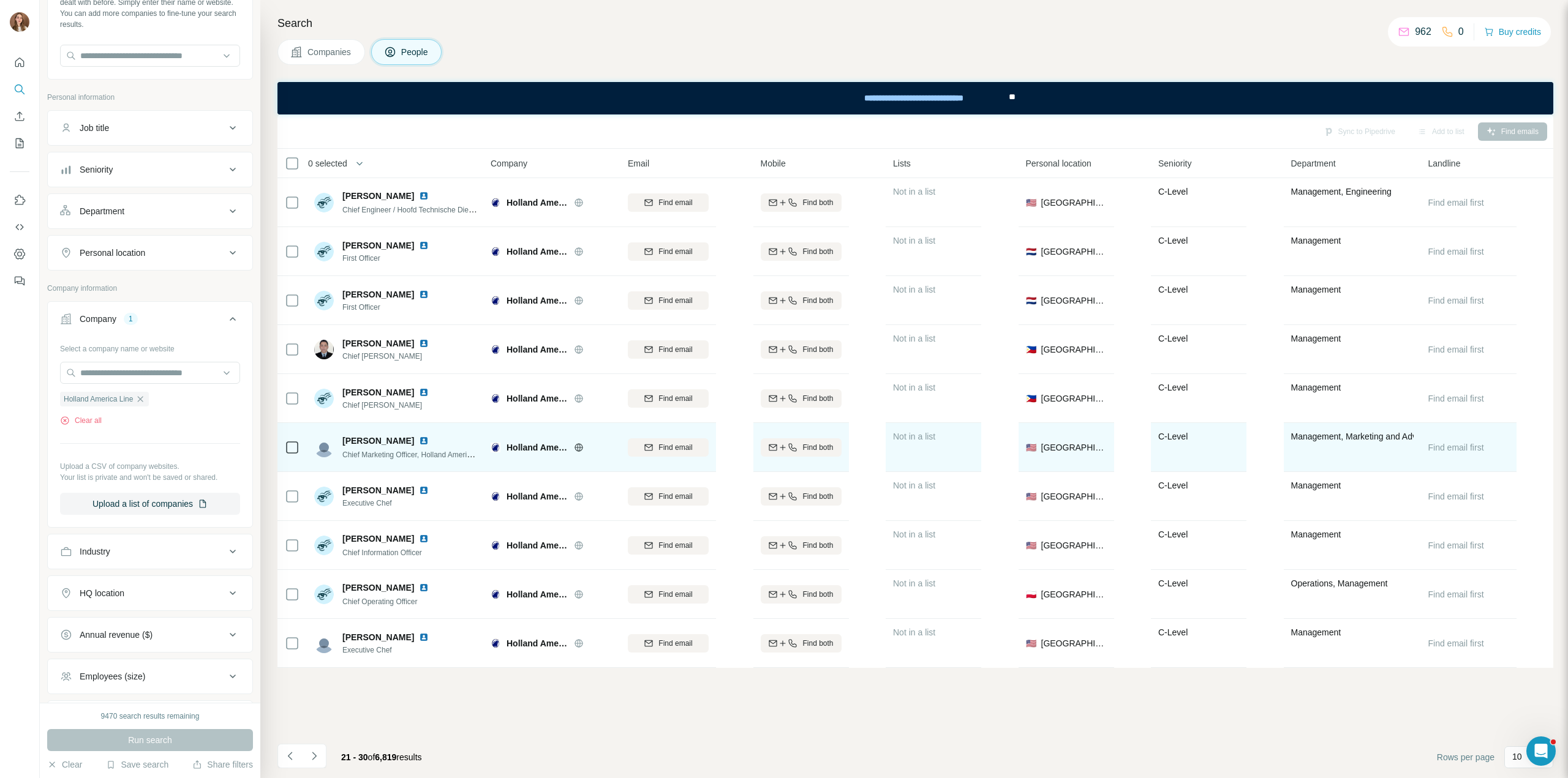
click at [419, 441] on img at bounding box center [423, 440] width 10 height 10
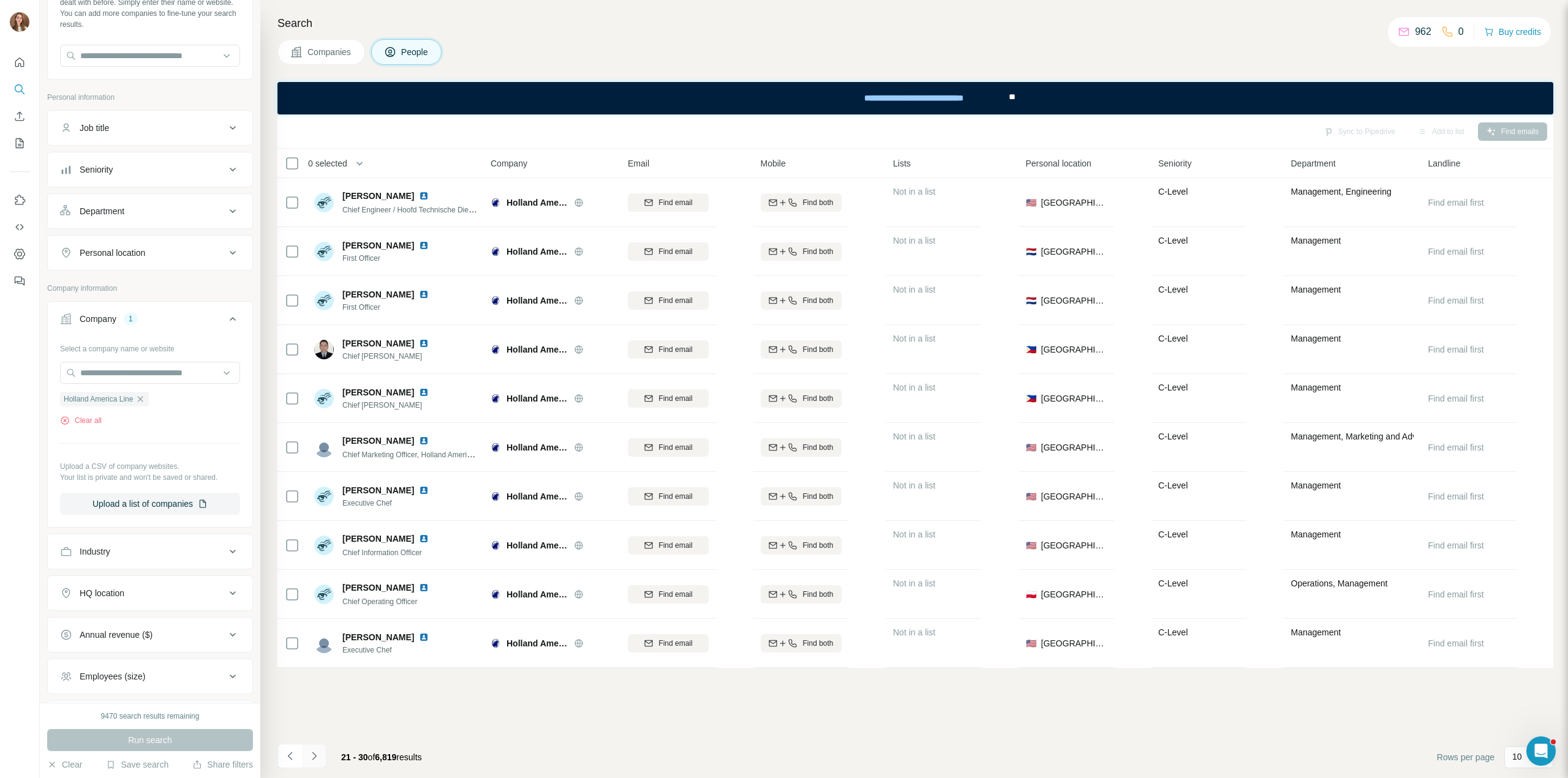
click at [323, 755] on button "Navigate to next page" at bounding box center [313, 755] width 24 height 24
click at [307, 753] on button "Navigate to next page" at bounding box center [313, 755] width 24 height 24
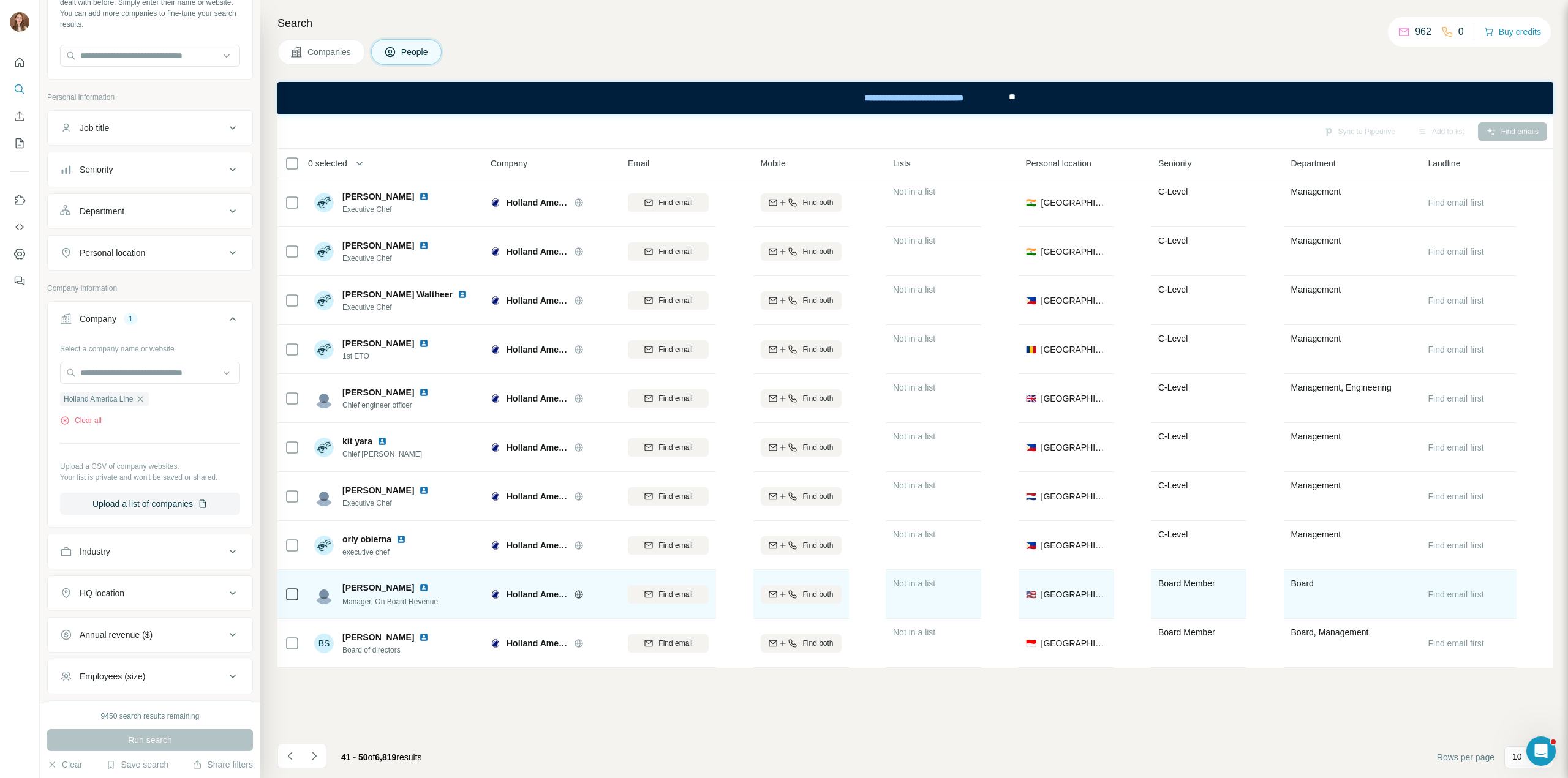
click at [419, 586] on img at bounding box center [423, 587] width 10 height 10
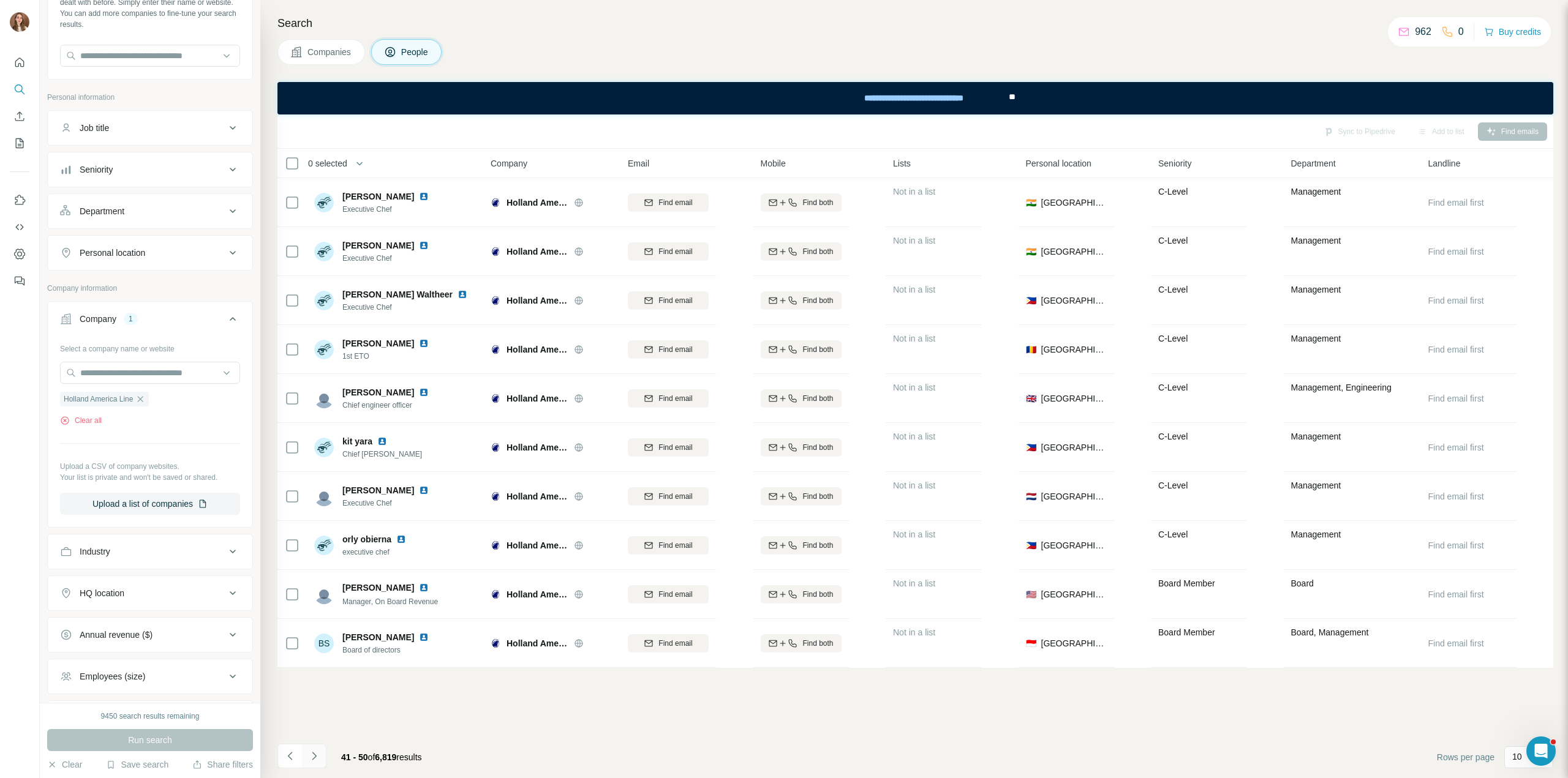
click at [319, 753] on icon "Navigate to next page" at bounding box center [314, 755] width 12 height 12
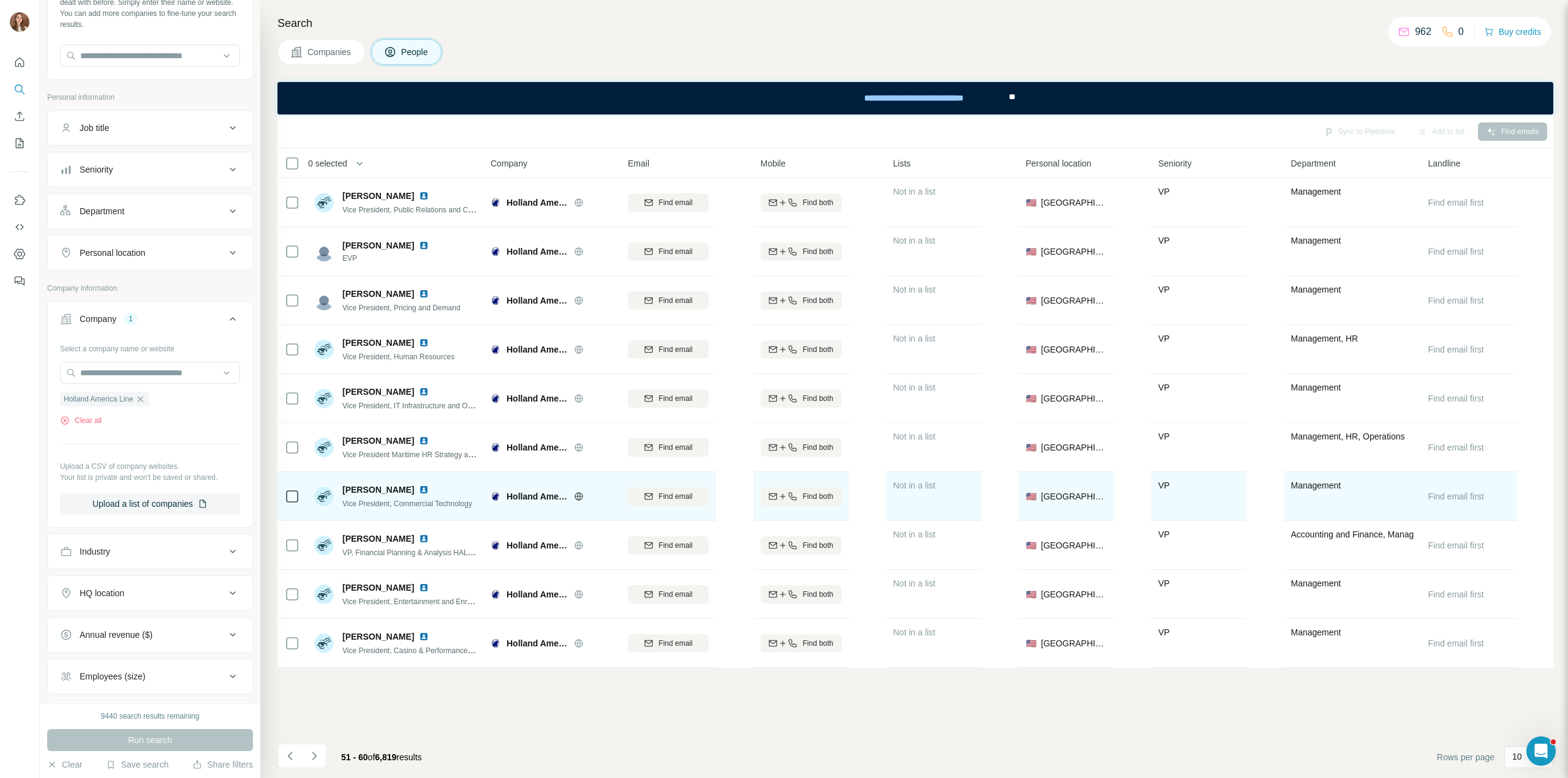
click at [419, 488] on img at bounding box center [423, 489] width 10 height 10
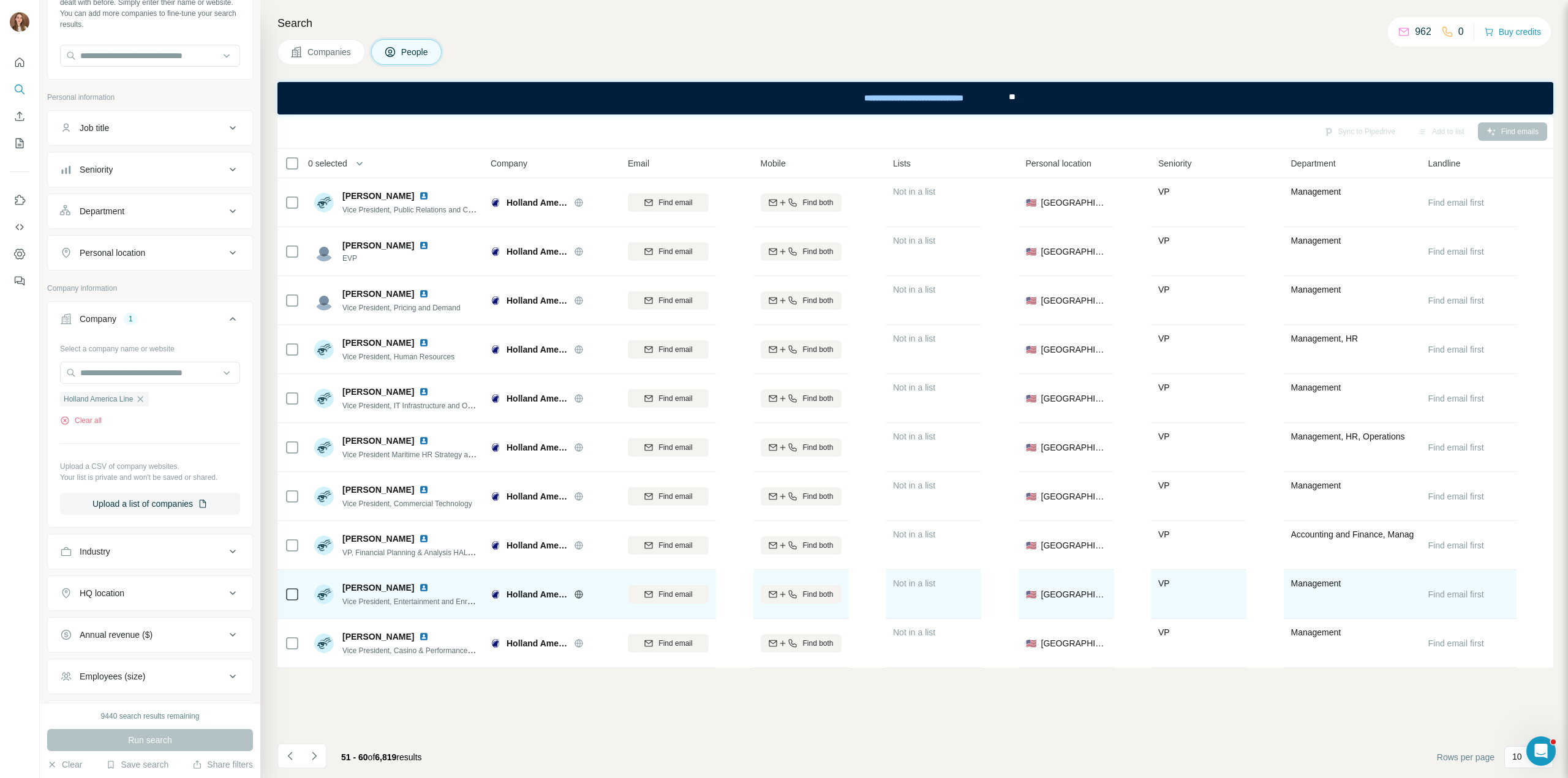
click at [419, 587] on img at bounding box center [423, 587] width 10 height 10
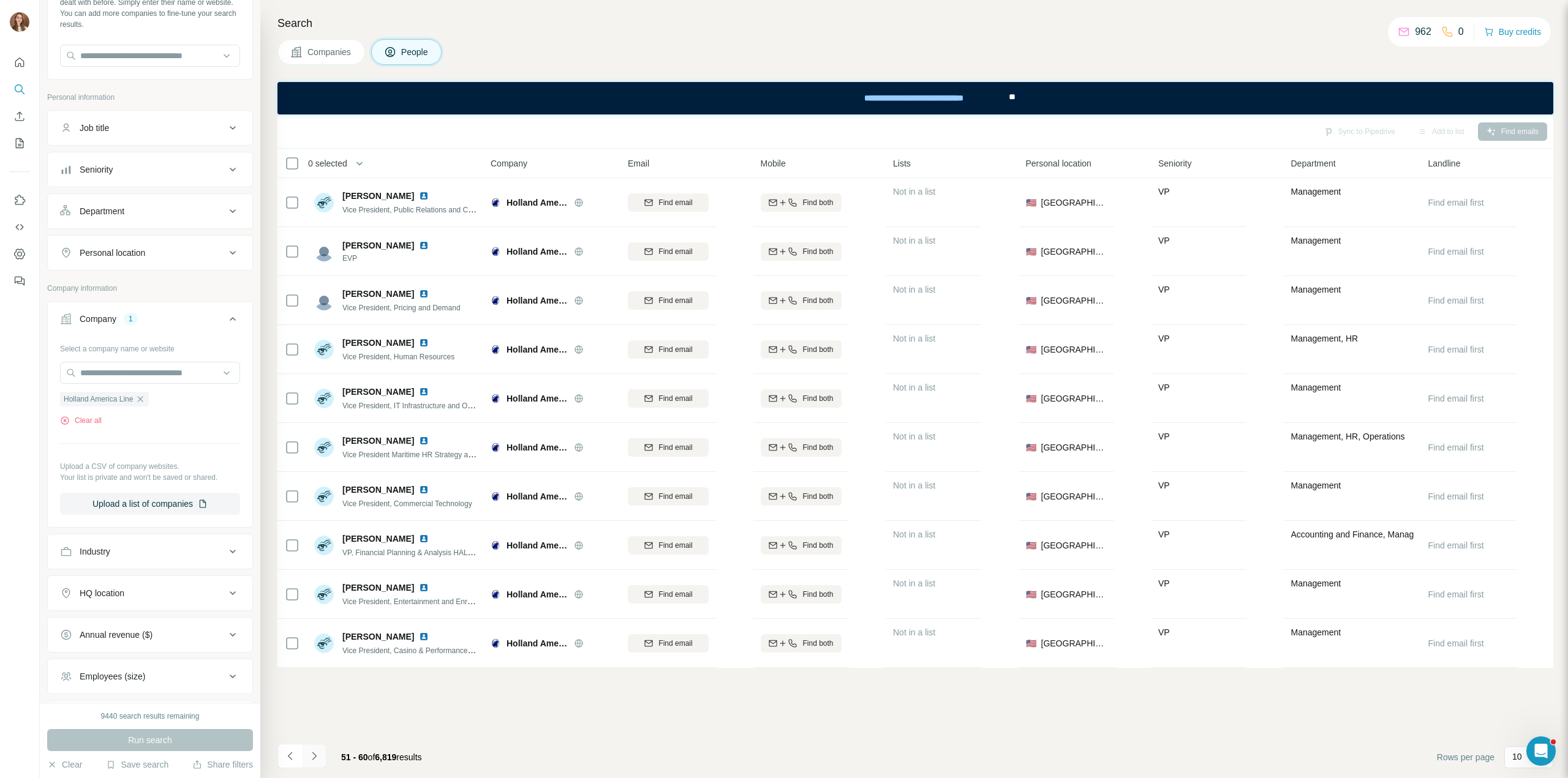
click at [317, 757] on icon "Navigate to next page" at bounding box center [314, 755] width 12 height 12
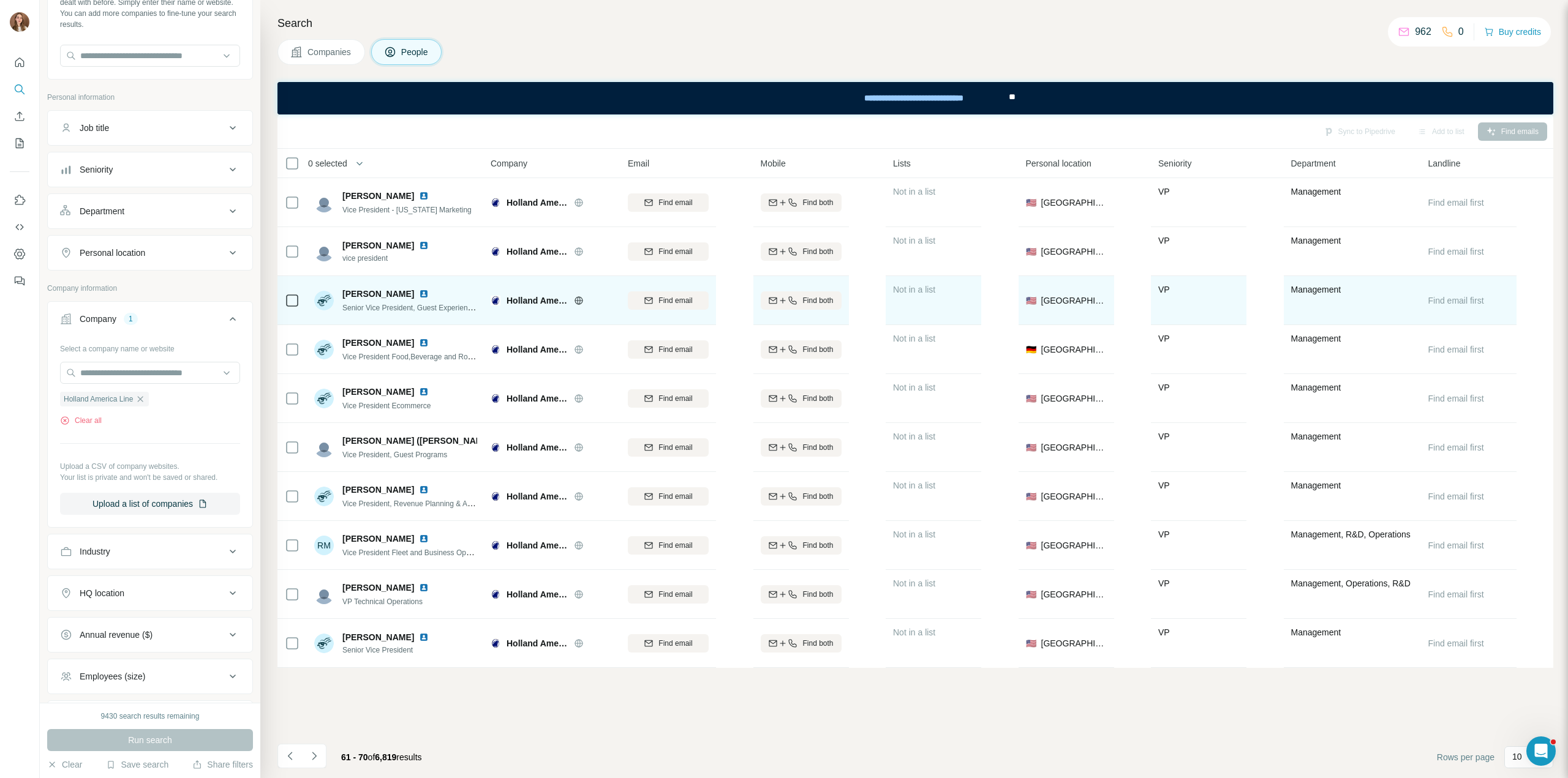
click at [419, 296] on img at bounding box center [423, 293] width 10 height 10
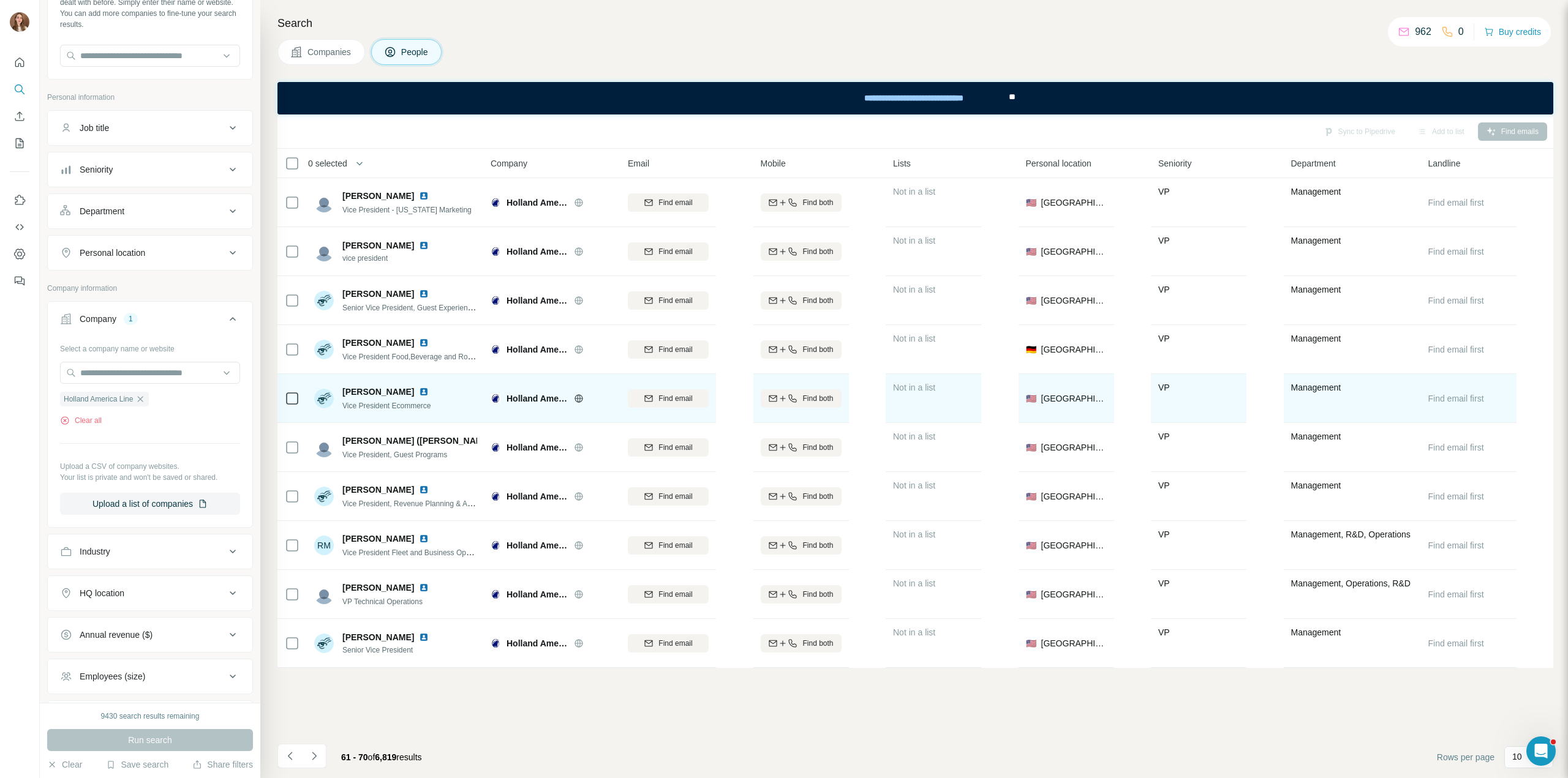
click at [428, 394] on img at bounding box center [423, 391] width 10 height 10
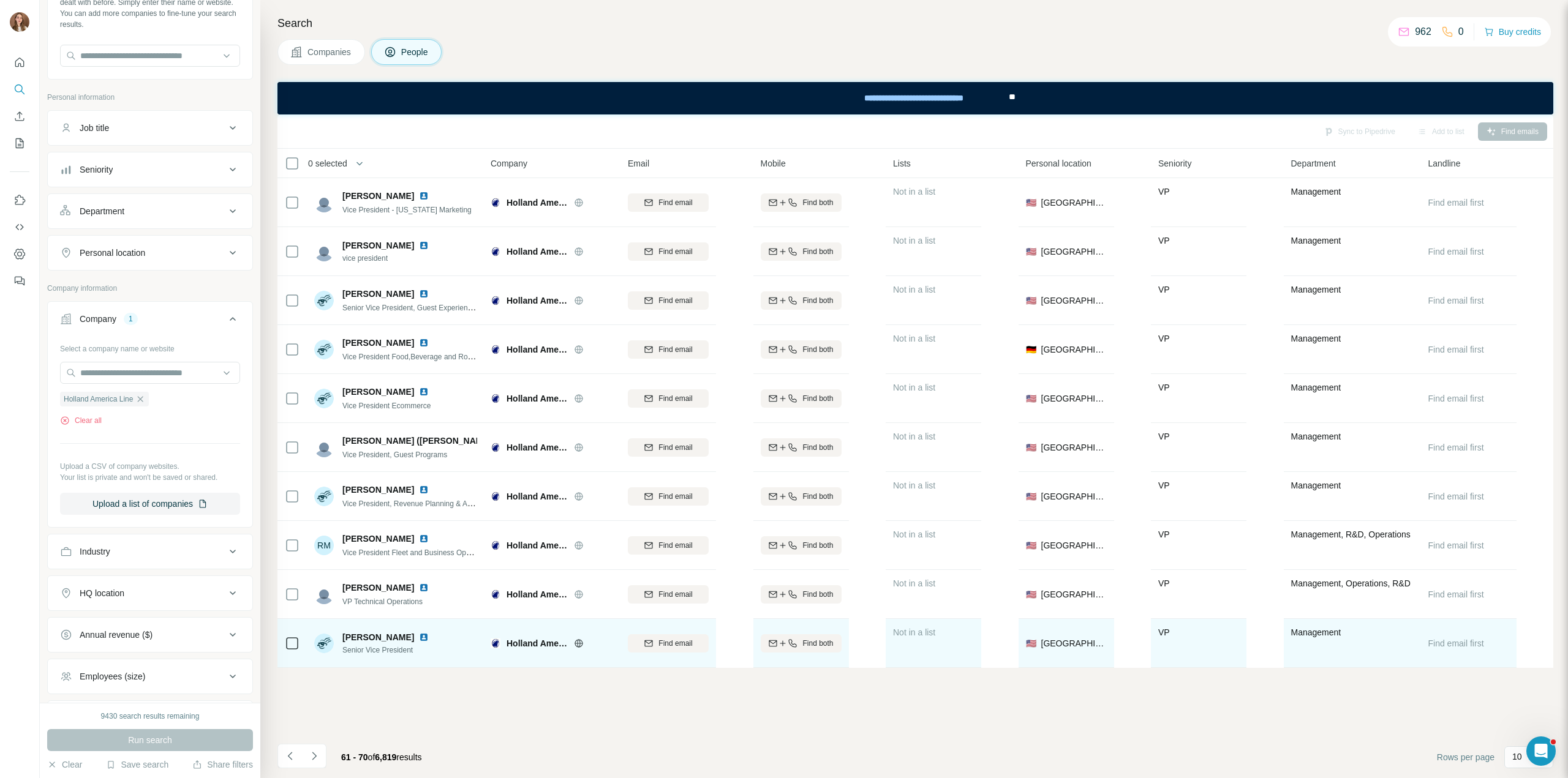
click at [419, 634] on img at bounding box center [423, 636] width 10 height 10
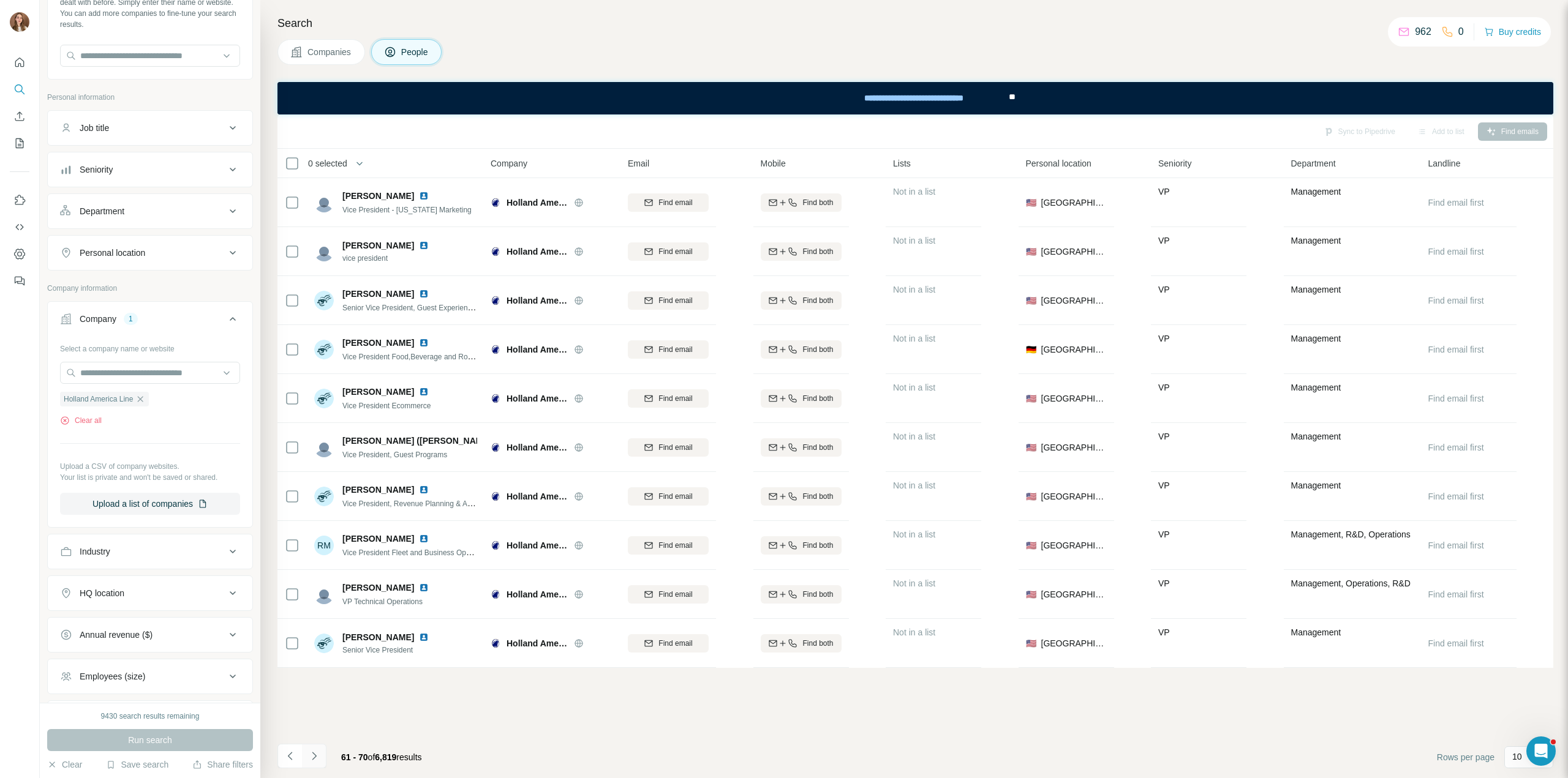
click at [318, 752] on icon "Navigate to next page" at bounding box center [314, 755] width 12 height 12
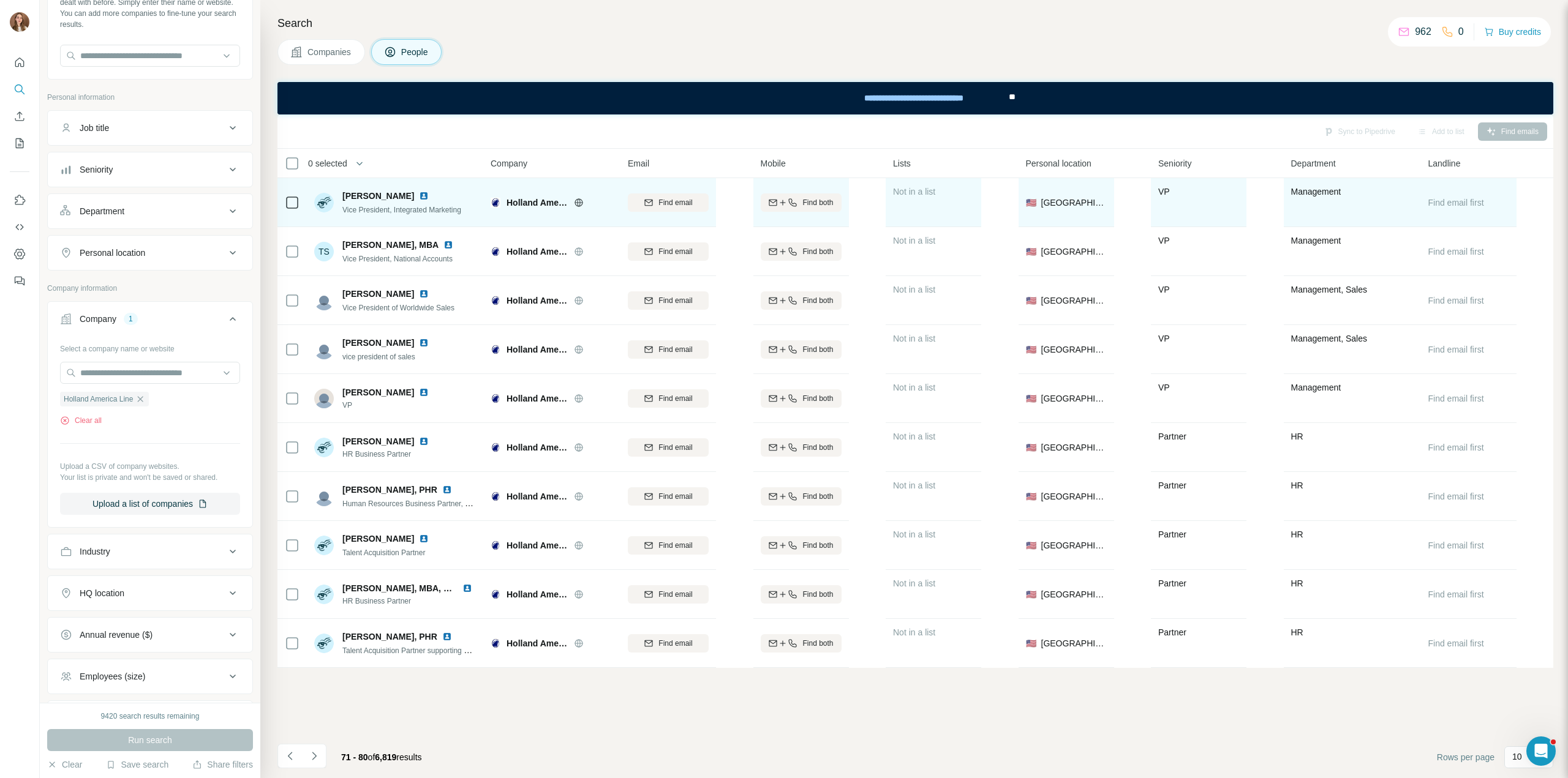
click at [419, 194] on img at bounding box center [423, 195] width 10 height 10
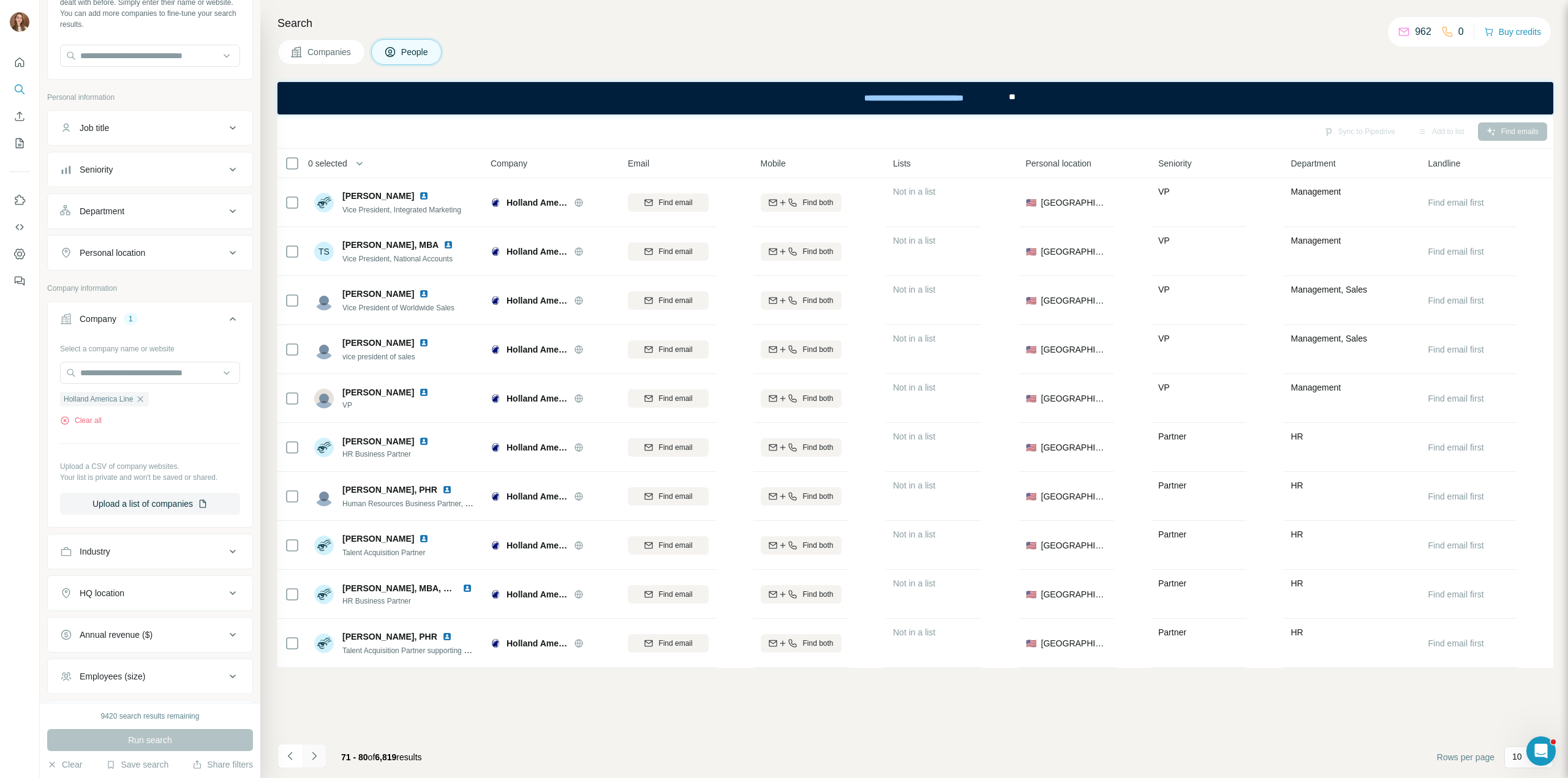
click at [308, 760] on icon "Navigate to next page" at bounding box center [314, 755] width 12 height 12
click at [324, 746] on button "Navigate to next page" at bounding box center [313, 755] width 24 height 24
click at [322, 758] on button "Navigate to next page" at bounding box center [313, 755] width 24 height 24
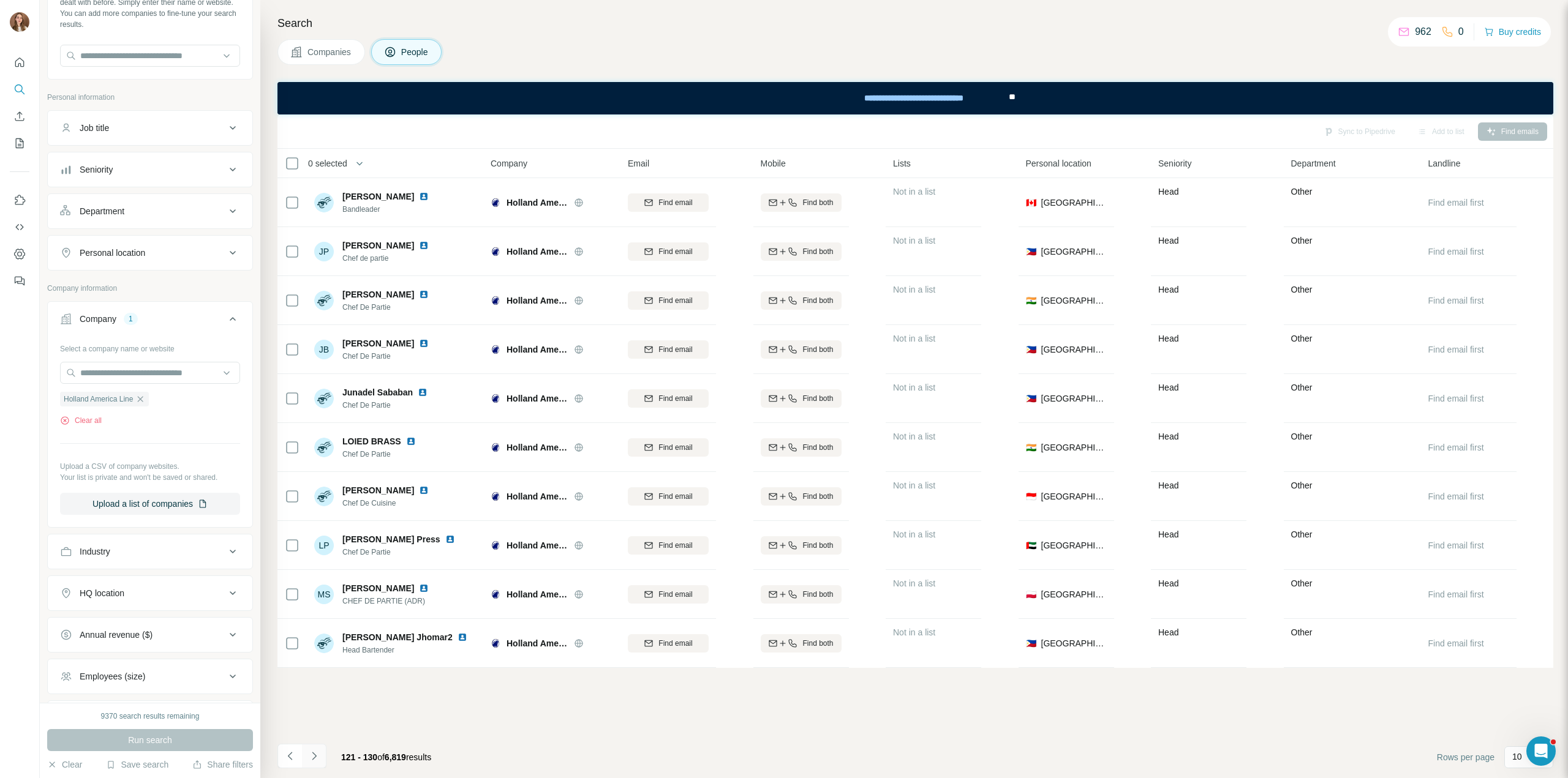
click at [322, 758] on button "Navigate to next page" at bounding box center [313, 755] width 24 height 24
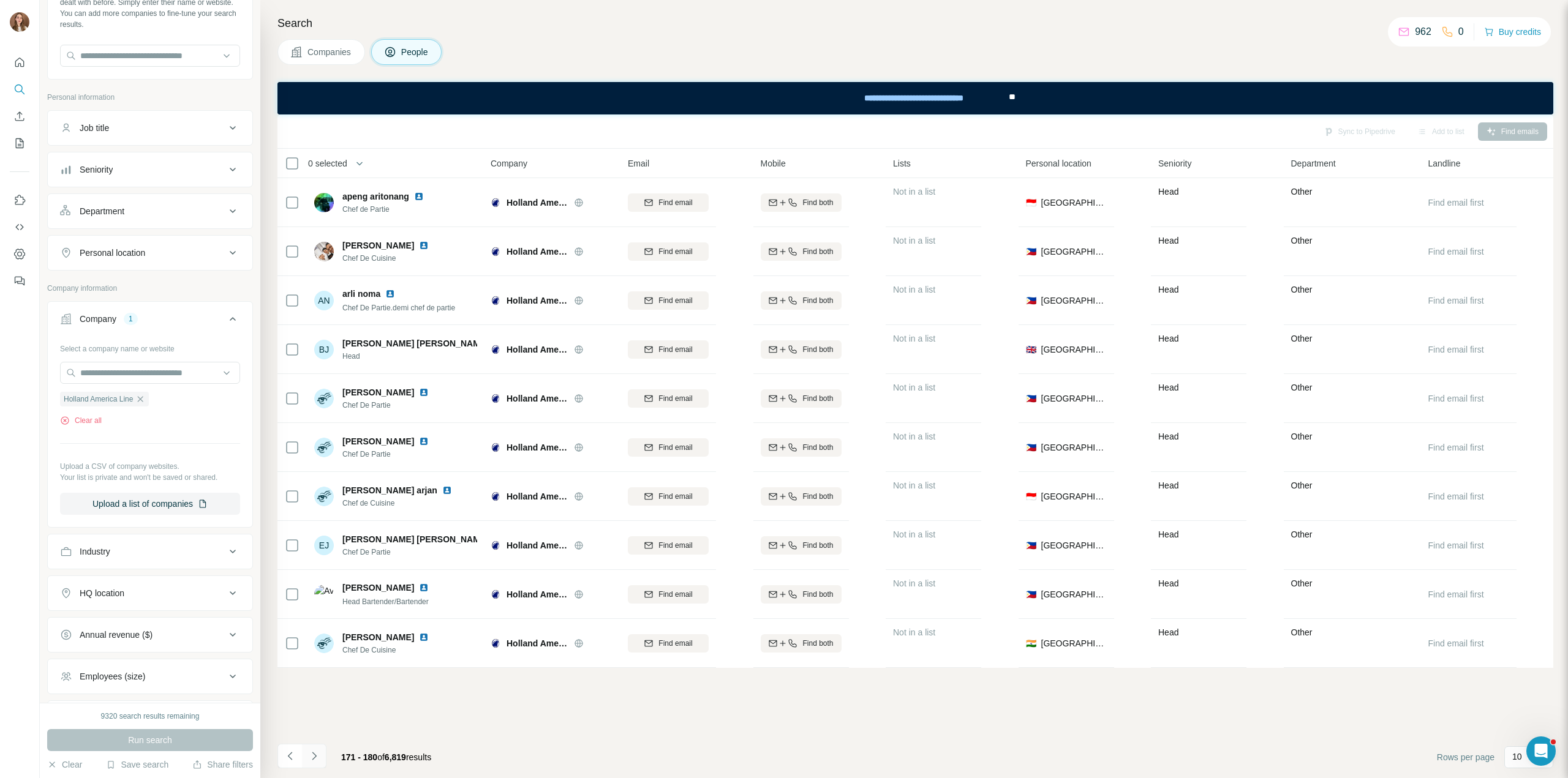
click at [322, 758] on button "Navigate to next page" at bounding box center [313, 755] width 24 height 24
click at [143, 402] on div "Holland America Line" at bounding box center [104, 399] width 89 height 15
click at [143, 396] on icon "button" at bounding box center [141, 399] width 6 height 6
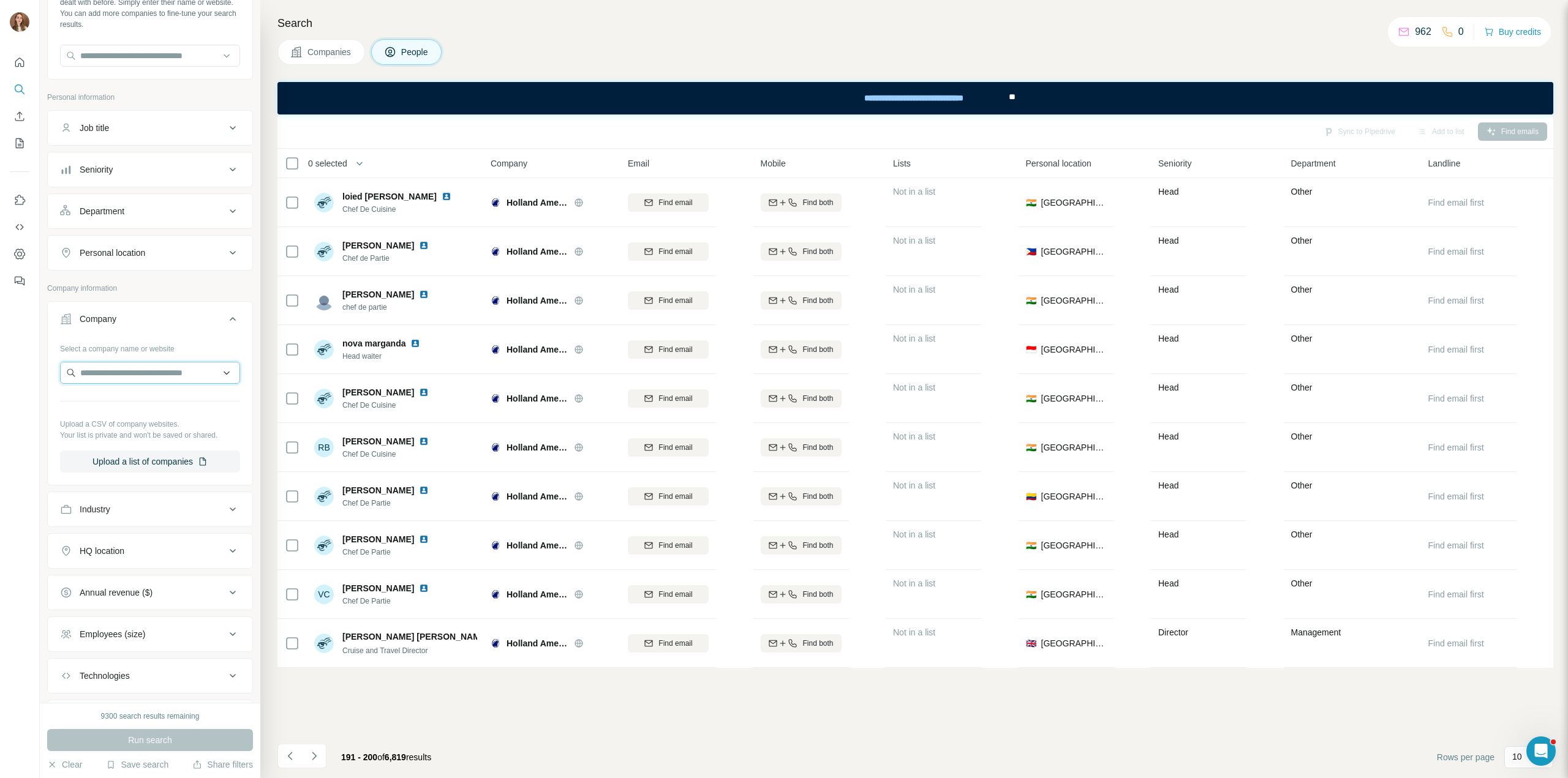
click at [91, 378] on input "text" at bounding box center [150, 373] width 180 height 22
paste input "**********"
type input "**********"
click at [144, 422] on p "Upload a CSV of company websites." at bounding box center [150, 424] width 180 height 11
click at [153, 362] on input "text" at bounding box center [150, 373] width 180 height 22
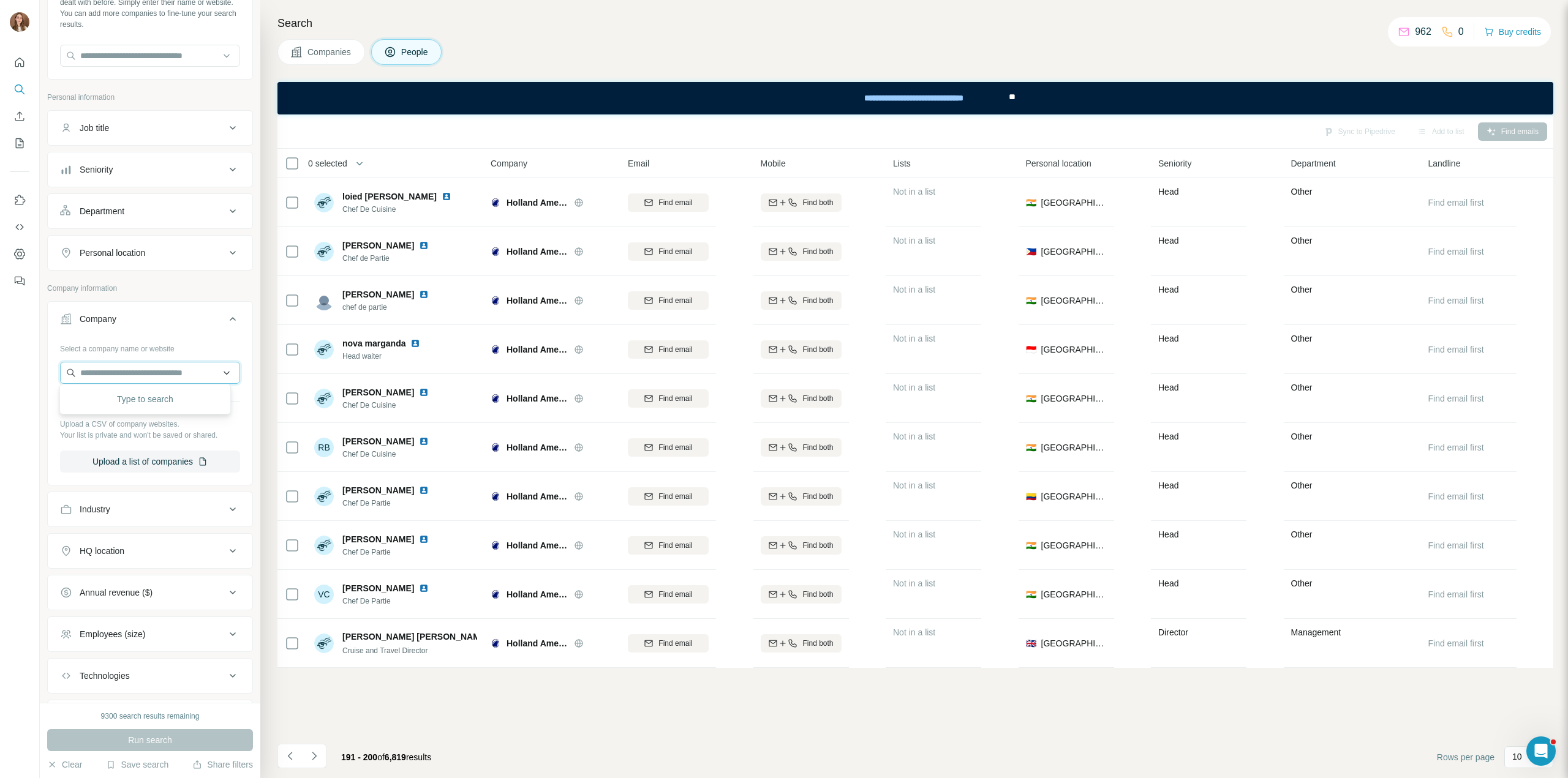
paste input "**********"
type input "**********"
click at [124, 413] on p "[DOMAIN_NAME]" at bounding box center [126, 409] width 64 height 11
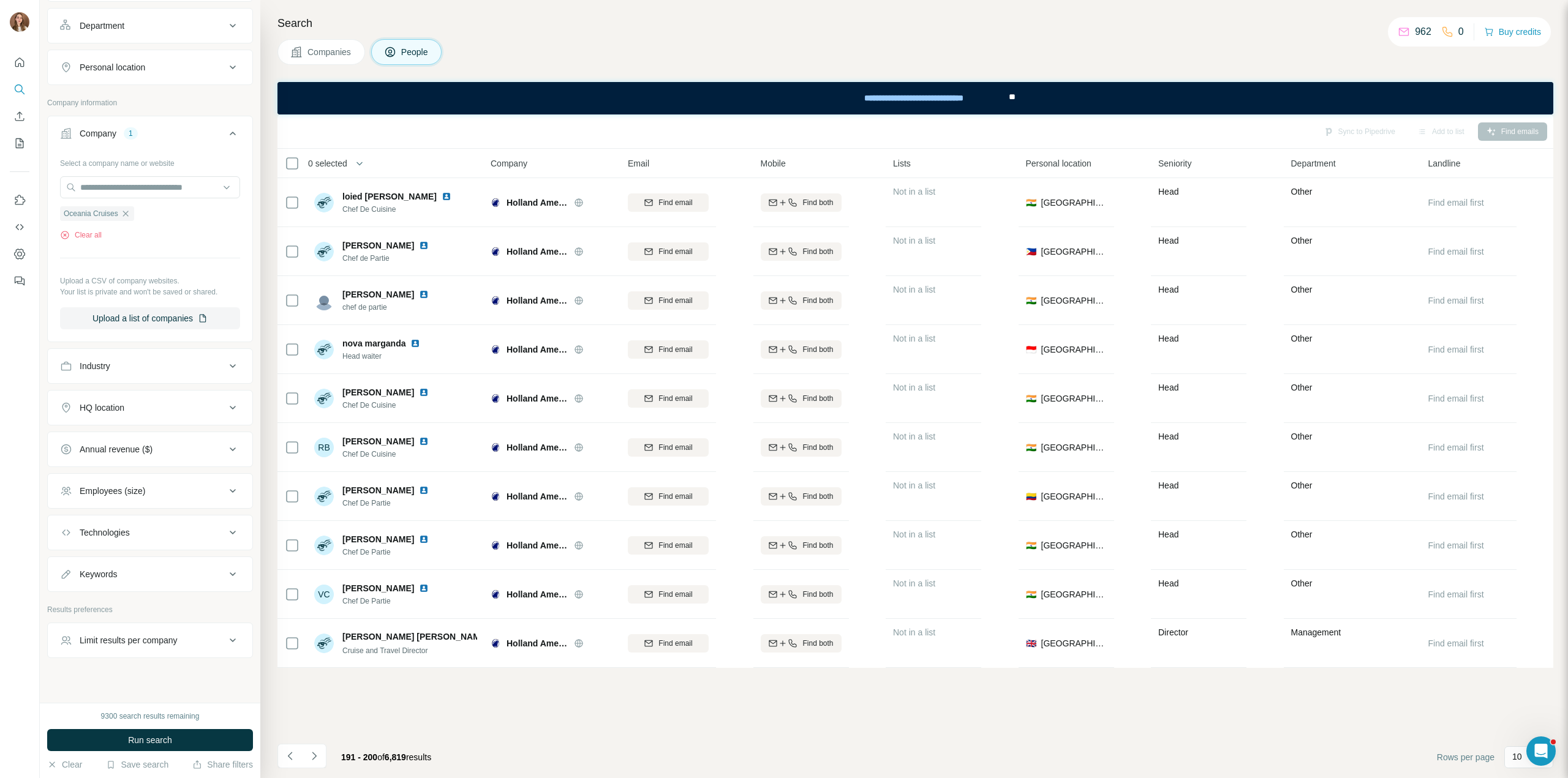
scroll to position [274, 0]
click at [119, 741] on button "Run search" at bounding box center [150, 740] width 205 height 22
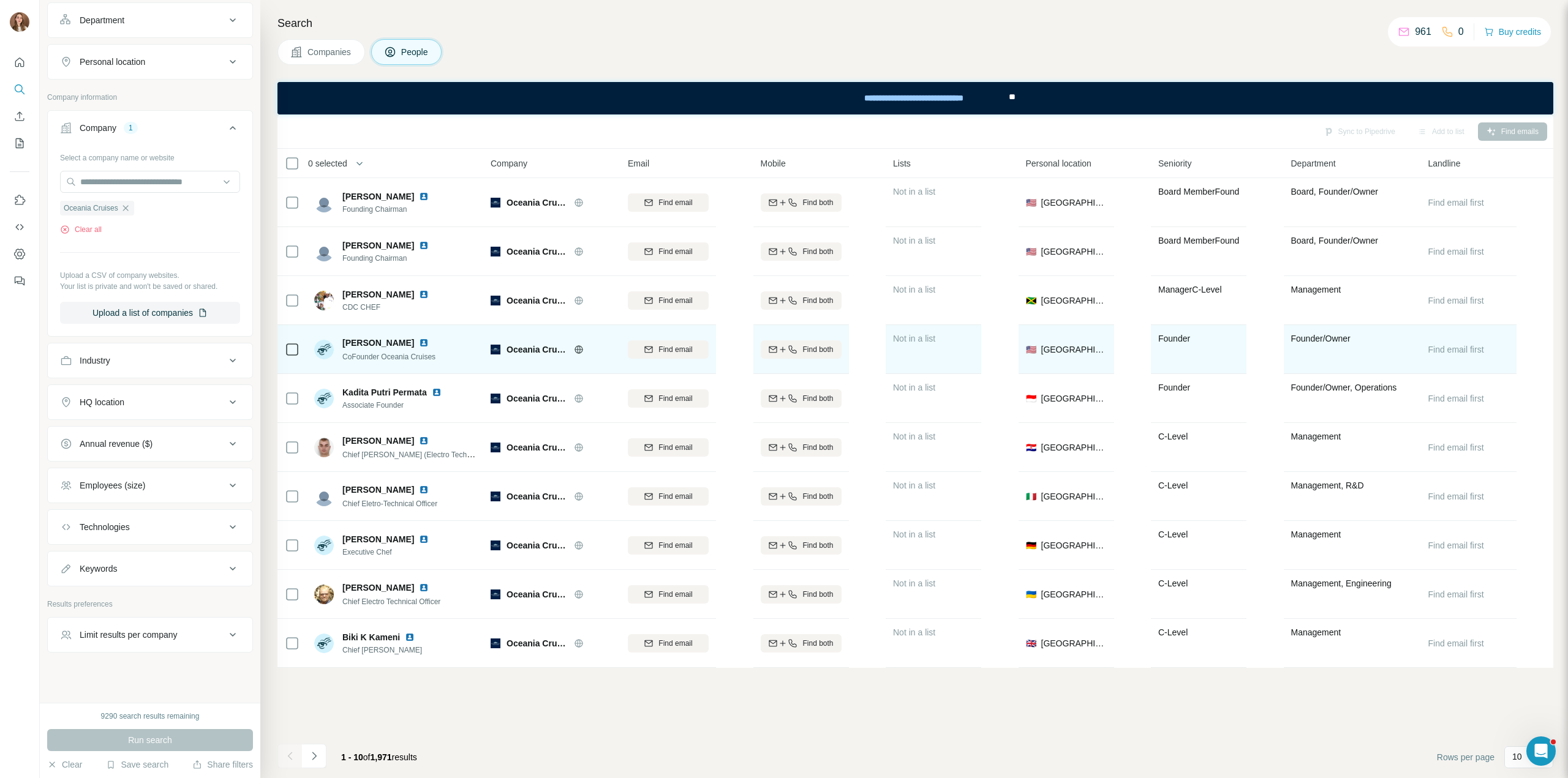
click at [419, 340] on img at bounding box center [423, 342] width 10 height 10
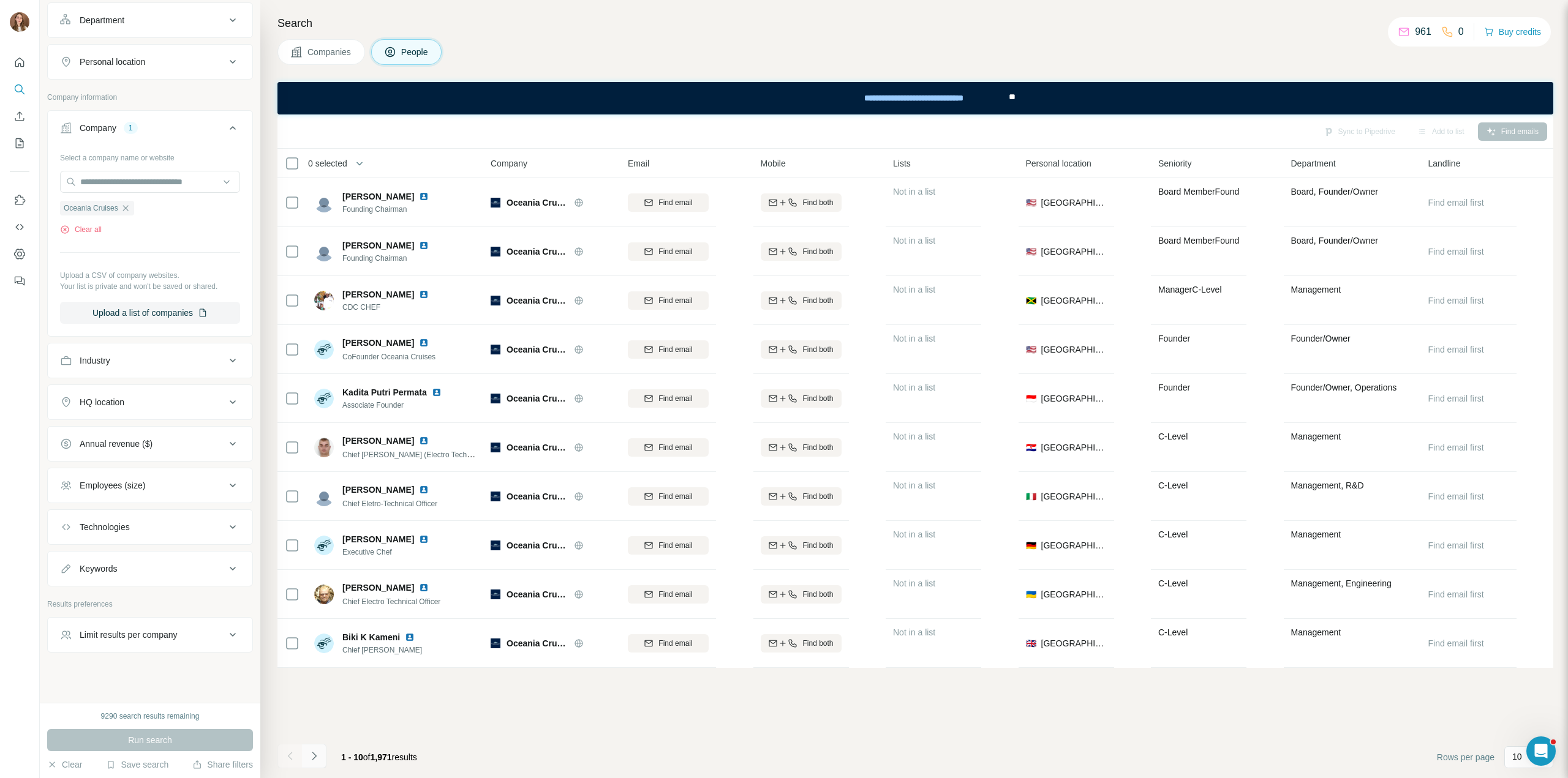
click at [317, 763] on button "Navigate to next page" at bounding box center [313, 755] width 24 height 24
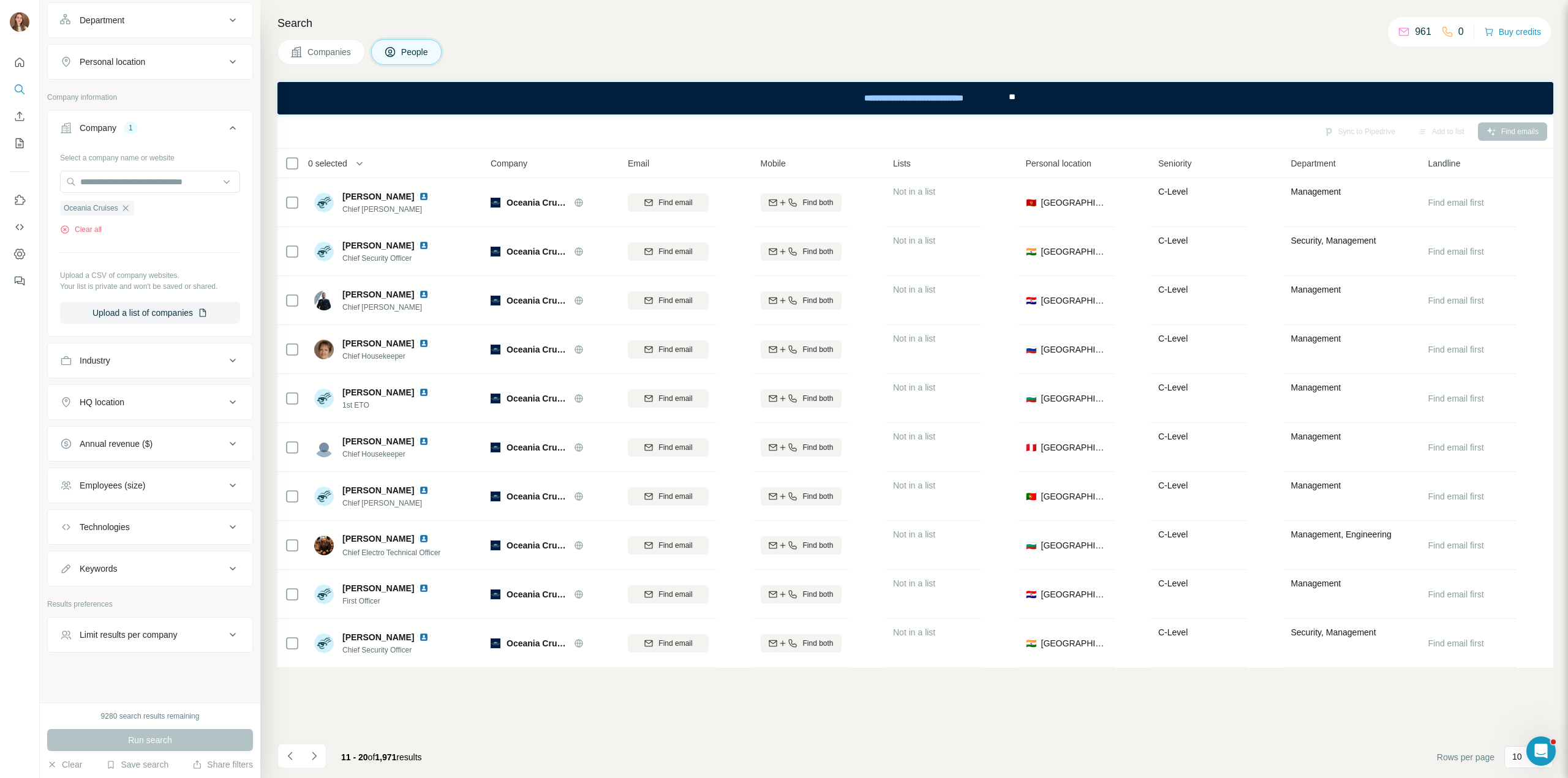
click at [337, 755] on div "11 - 20 of 1,971 results" at bounding box center [382, 757] width 101 height 27
click at [321, 755] on button "Navigate to next page" at bounding box center [313, 755] width 24 height 24
click at [313, 749] on button "Navigate to next page" at bounding box center [313, 755] width 24 height 24
click at [315, 757] on icon "Navigate to next page" at bounding box center [314, 755] width 12 height 12
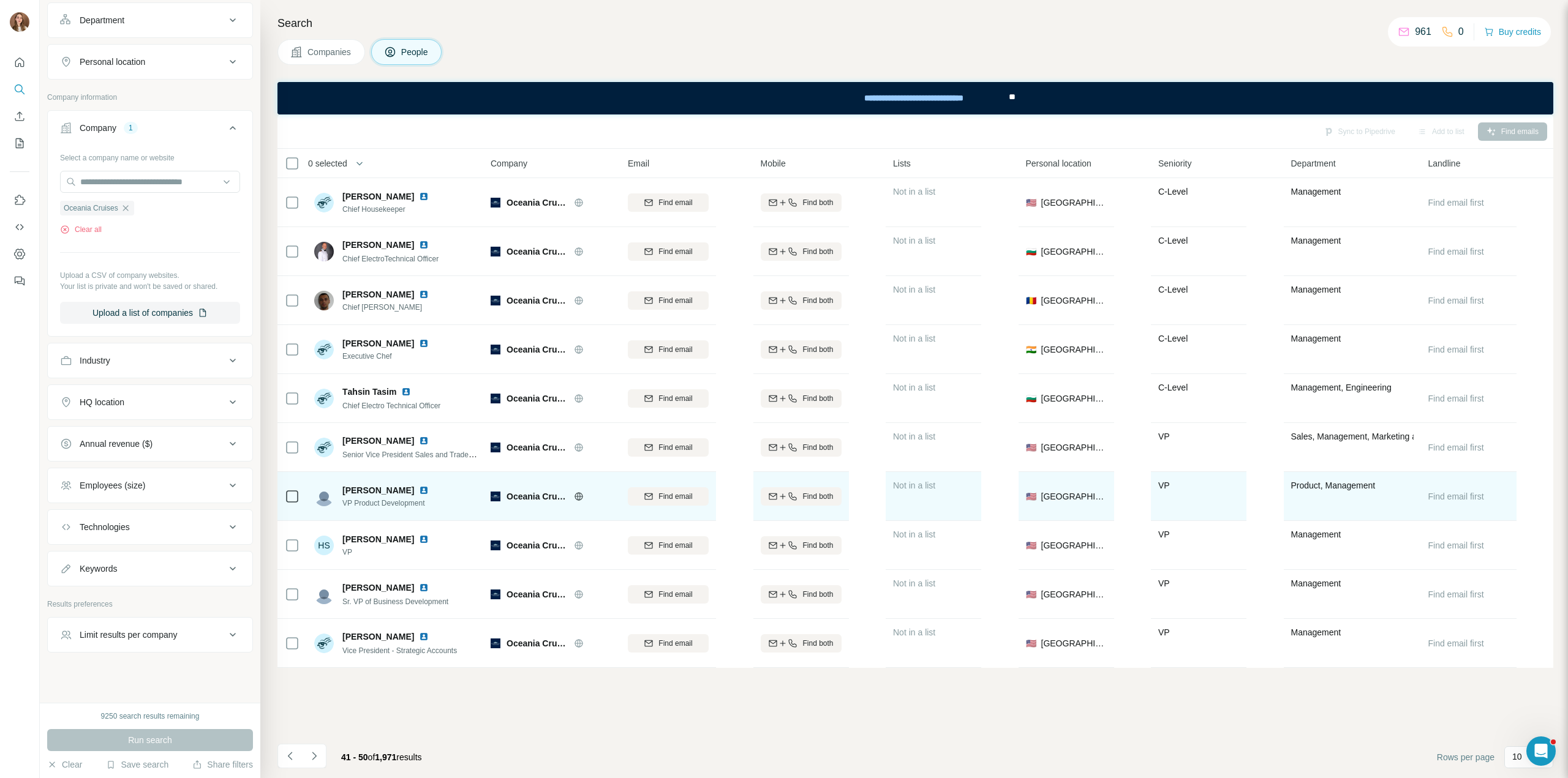
click at [419, 491] on img at bounding box center [423, 490] width 10 height 10
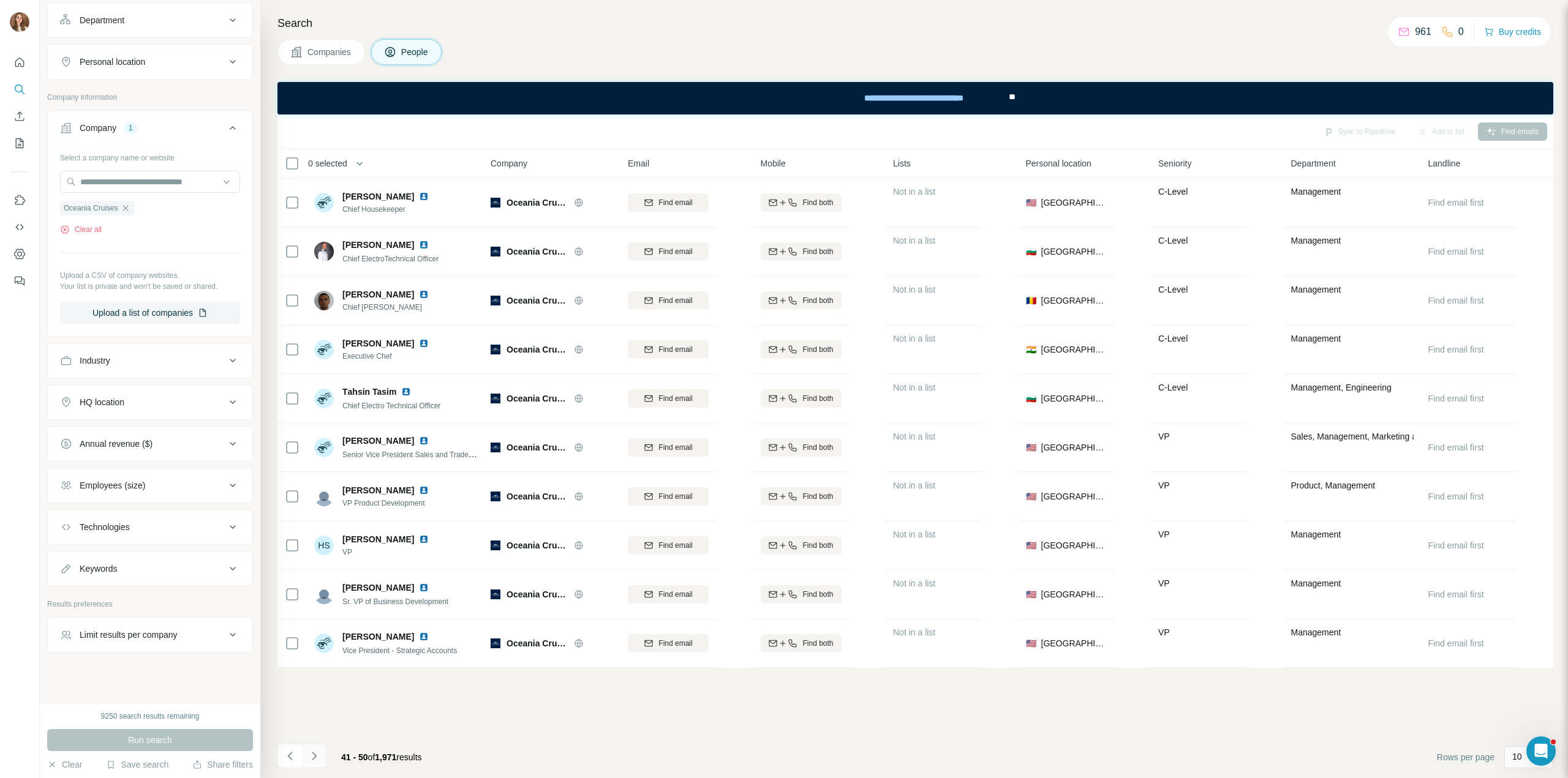
click at [321, 753] on button "Navigate to next page" at bounding box center [313, 755] width 24 height 24
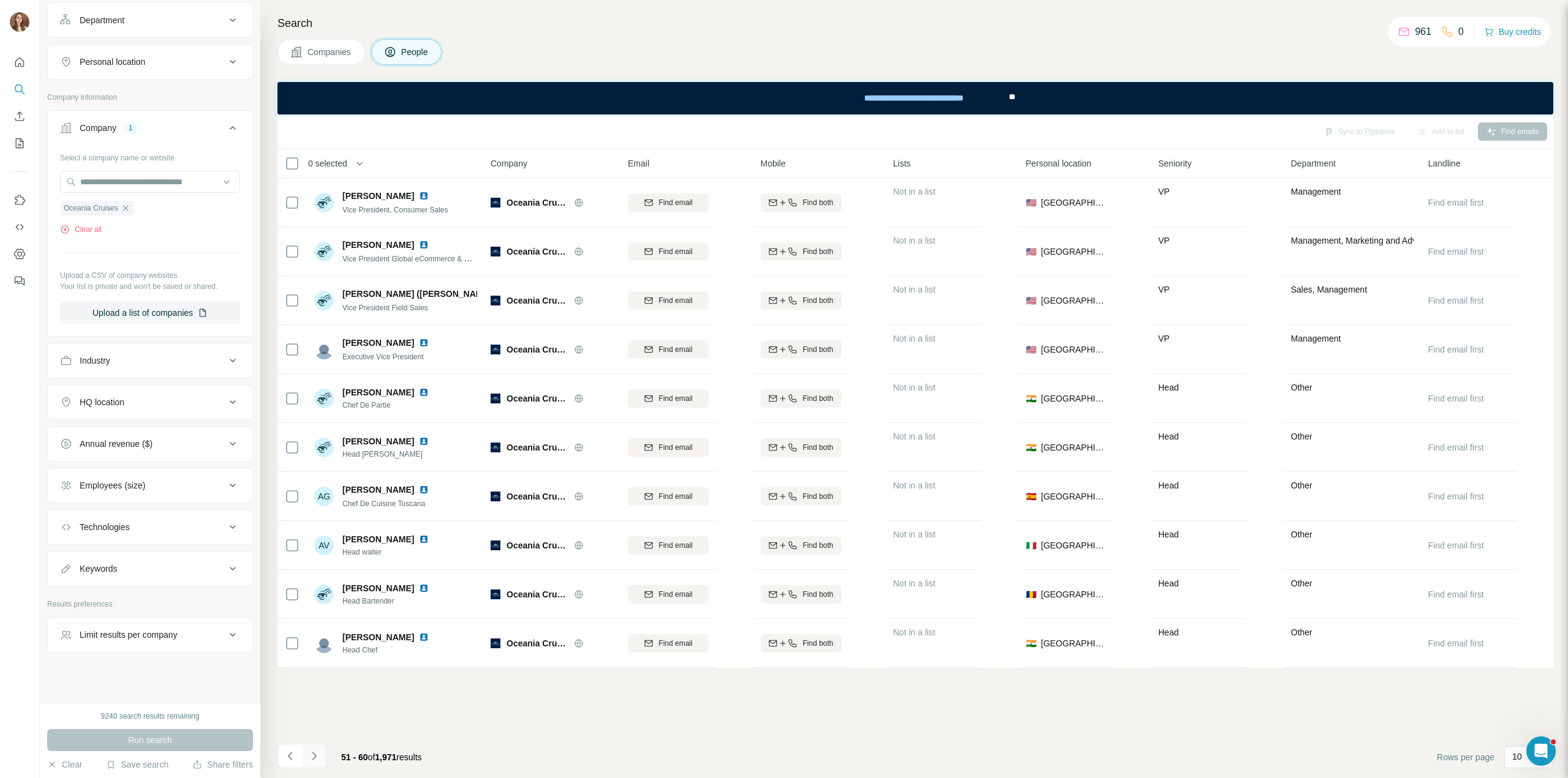
click at [320, 751] on icon "Navigate to next page" at bounding box center [314, 755] width 12 height 12
click at [316, 764] on button "Navigate to next page" at bounding box center [313, 755] width 24 height 24
click at [317, 765] on button "Navigate to next page" at bounding box center [313, 755] width 24 height 24
click at [316, 761] on icon "Navigate to next page" at bounding box center [314, 755] width 12 height 12
click at [315, 753] on icon "Navigate to next page" at bounding box center [314, 755] width 12 height 12
